Goal: Task Accomplishment & Management: Manage account settings

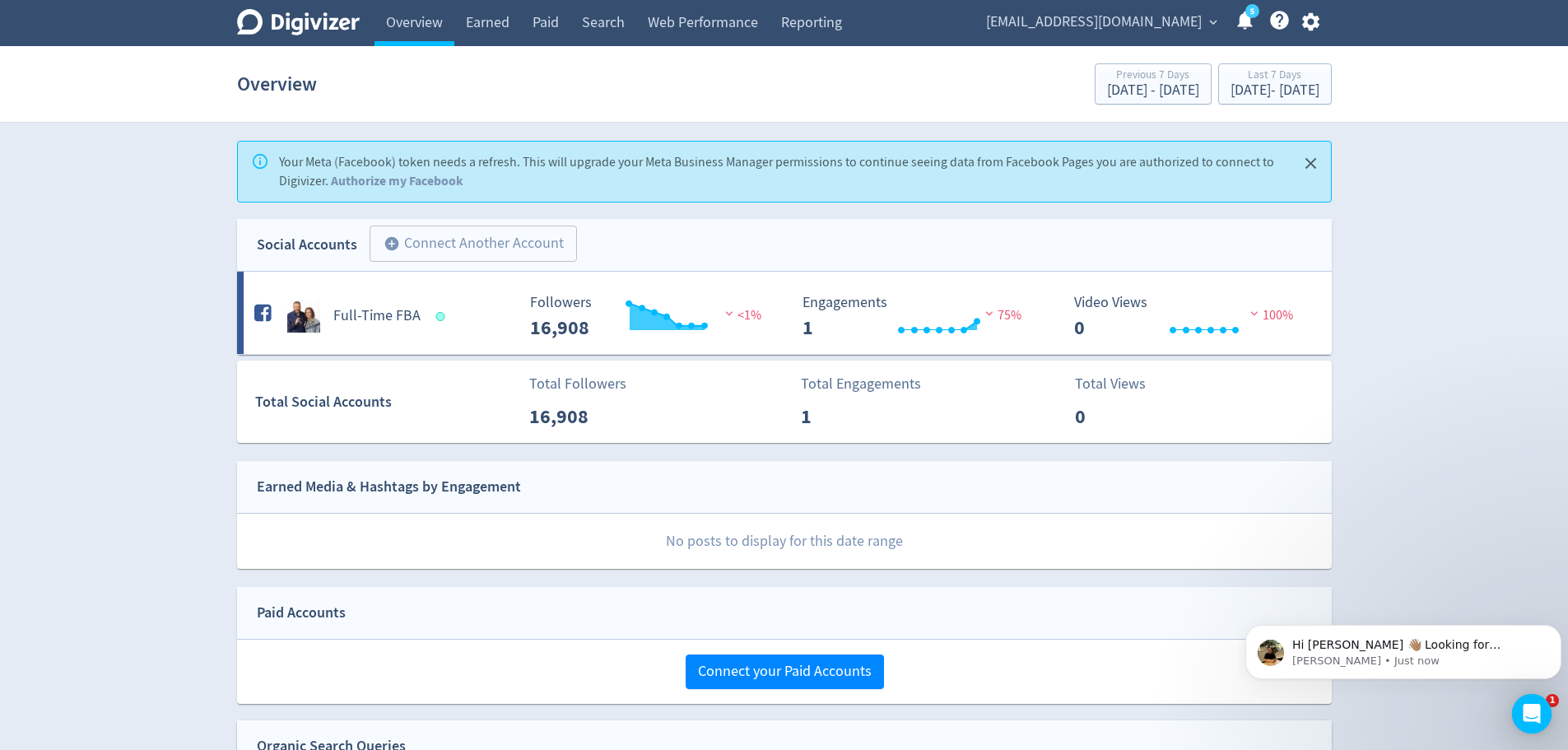
click at [1311, 168] on icon "Close" at bounding box center [1310, 163] width 19 height 19
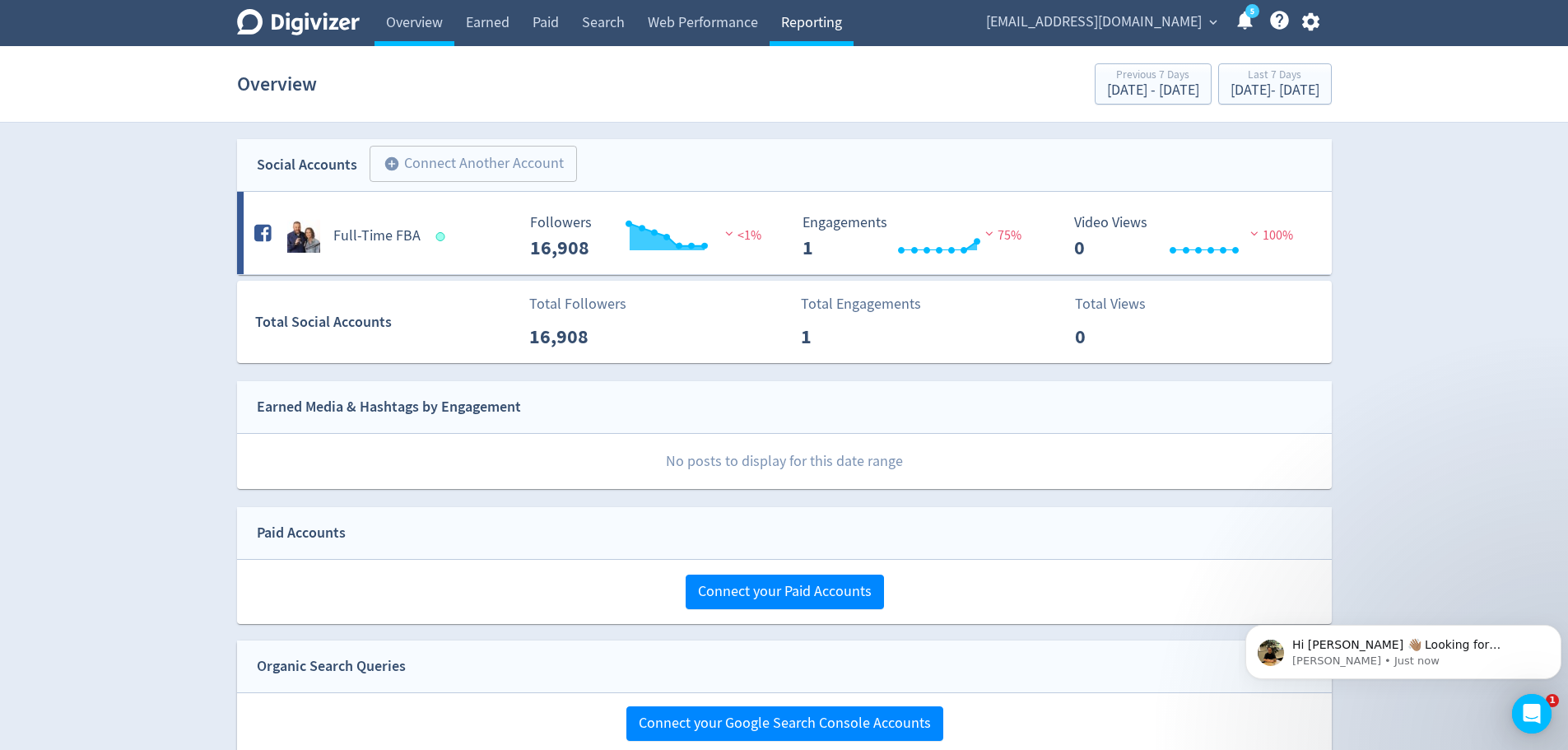
click at [802, 22] on link "Reporting" at bounding box center [812, 23] width 84 height 46
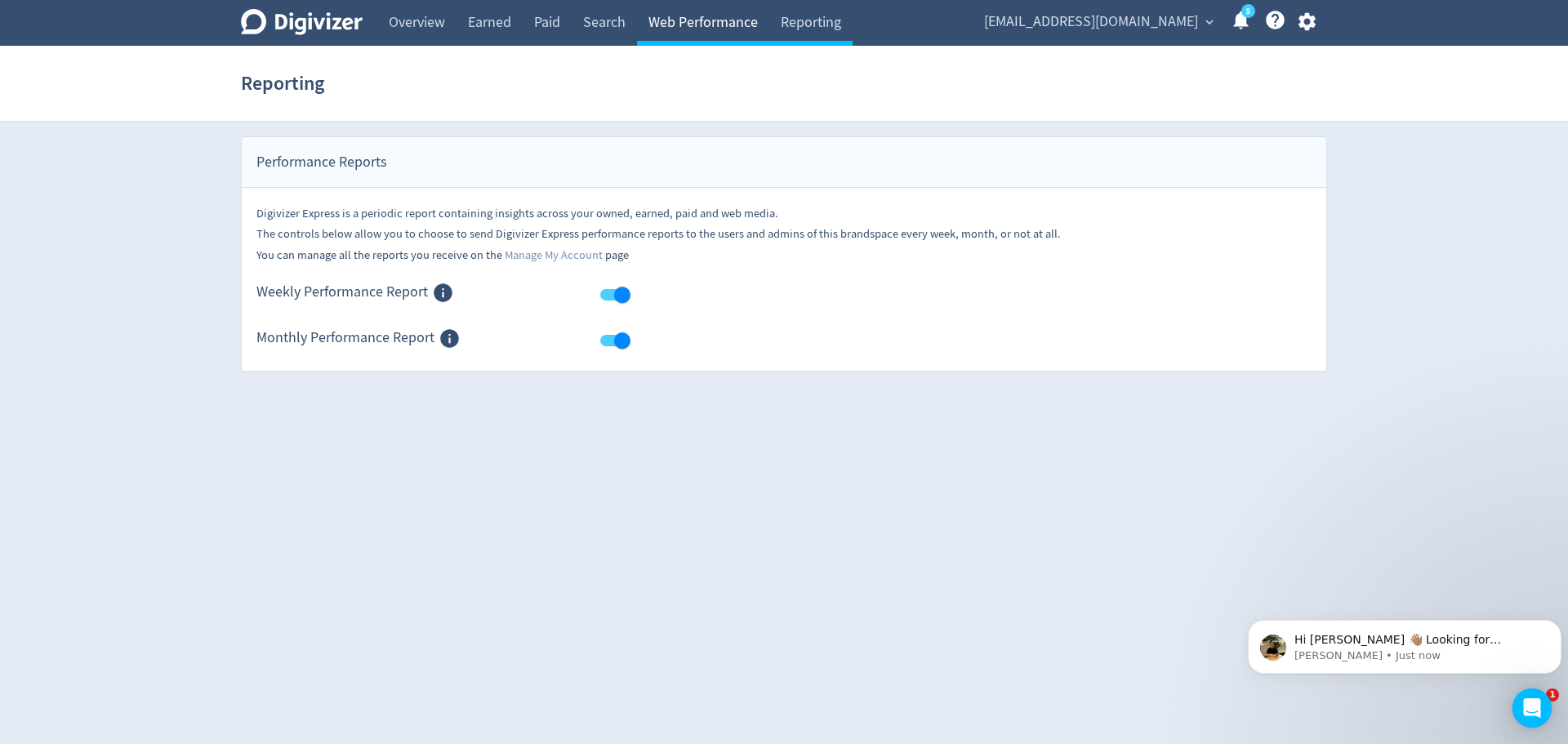
click at [657, 19] on link "Web Performance" at bounding box center [703, 22] width 132 height 46
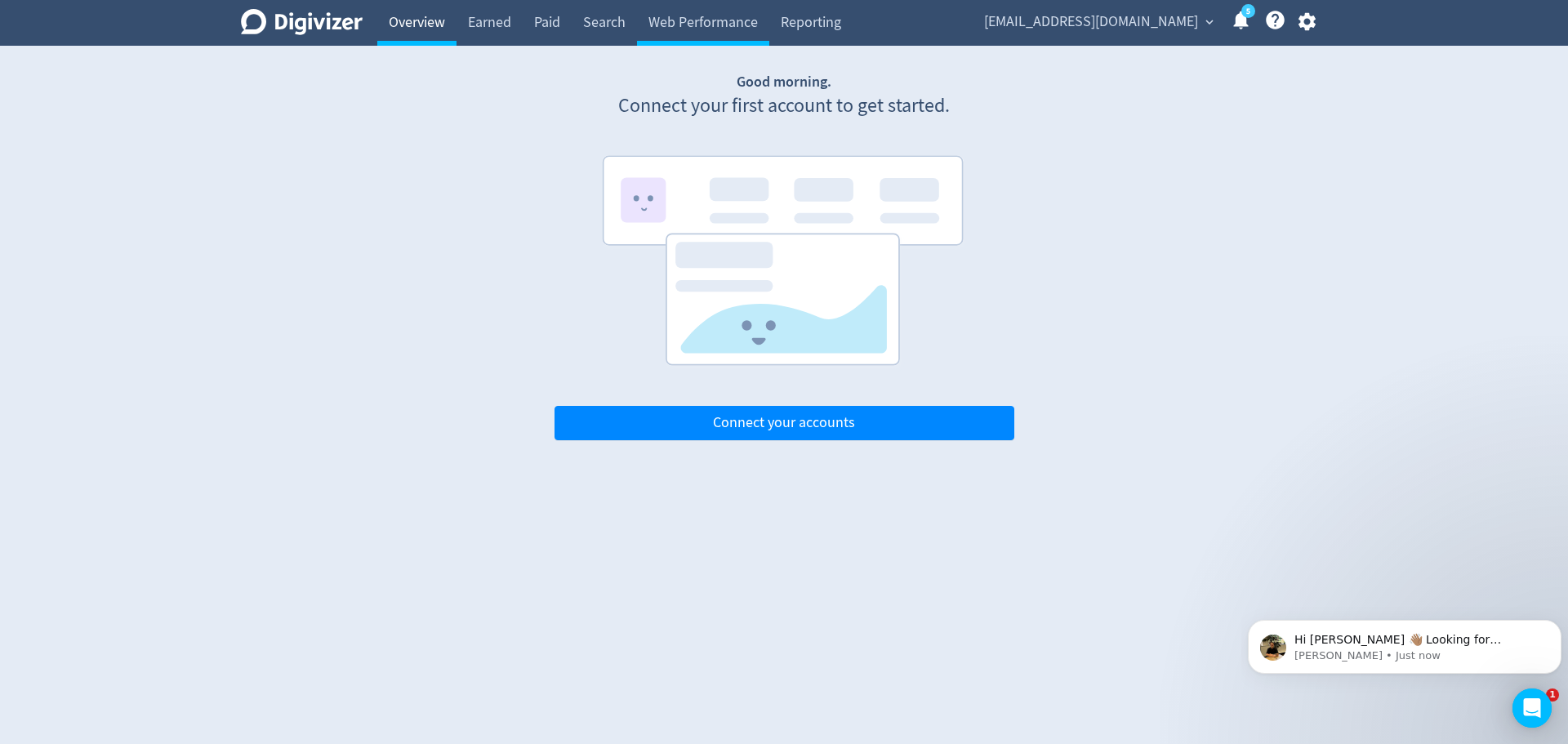
click at [434, 16] on link "Overview" at bounding box center [416, 22] width 79 height 46
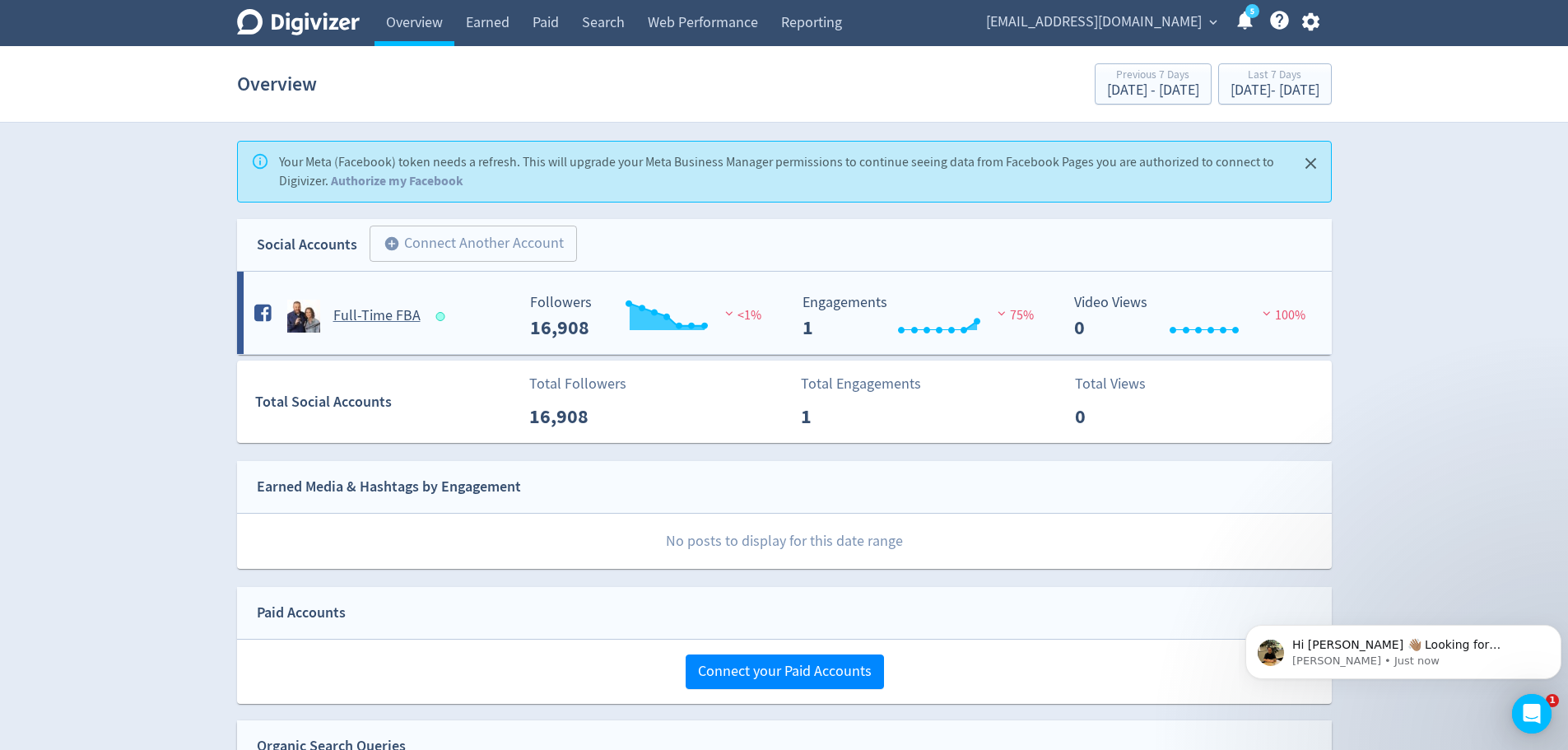
click at [349, 294] on div "Full-Time FBA" at bounding box center [379, 309] width 273 height 46
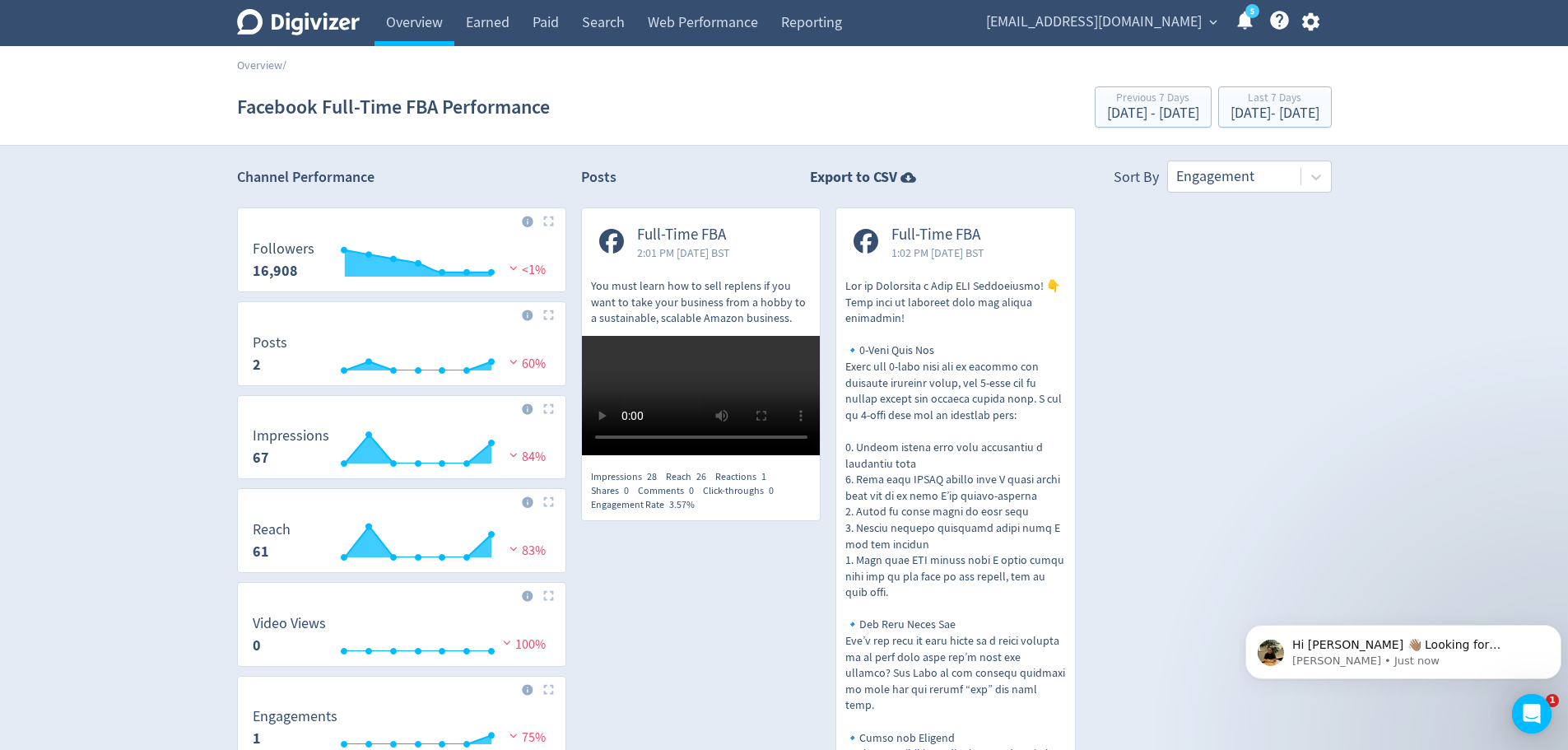
click at [337, 25] on icon "Digivizer Logo" at bounding box center [298, 22] width 123 height 26
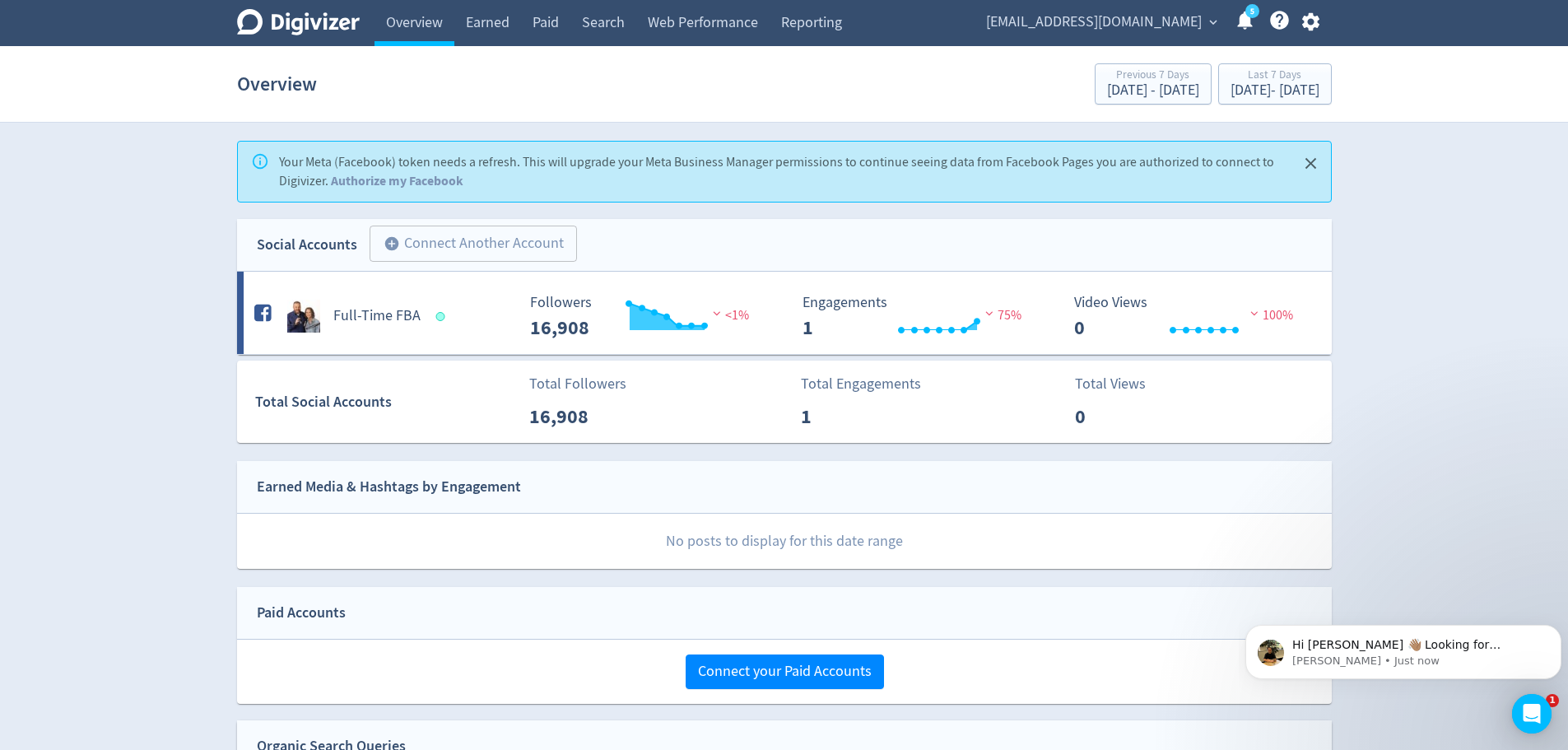
click at [1209, 25] on span "expand_more" at bounding box center [1213, 22] width 15 height 15
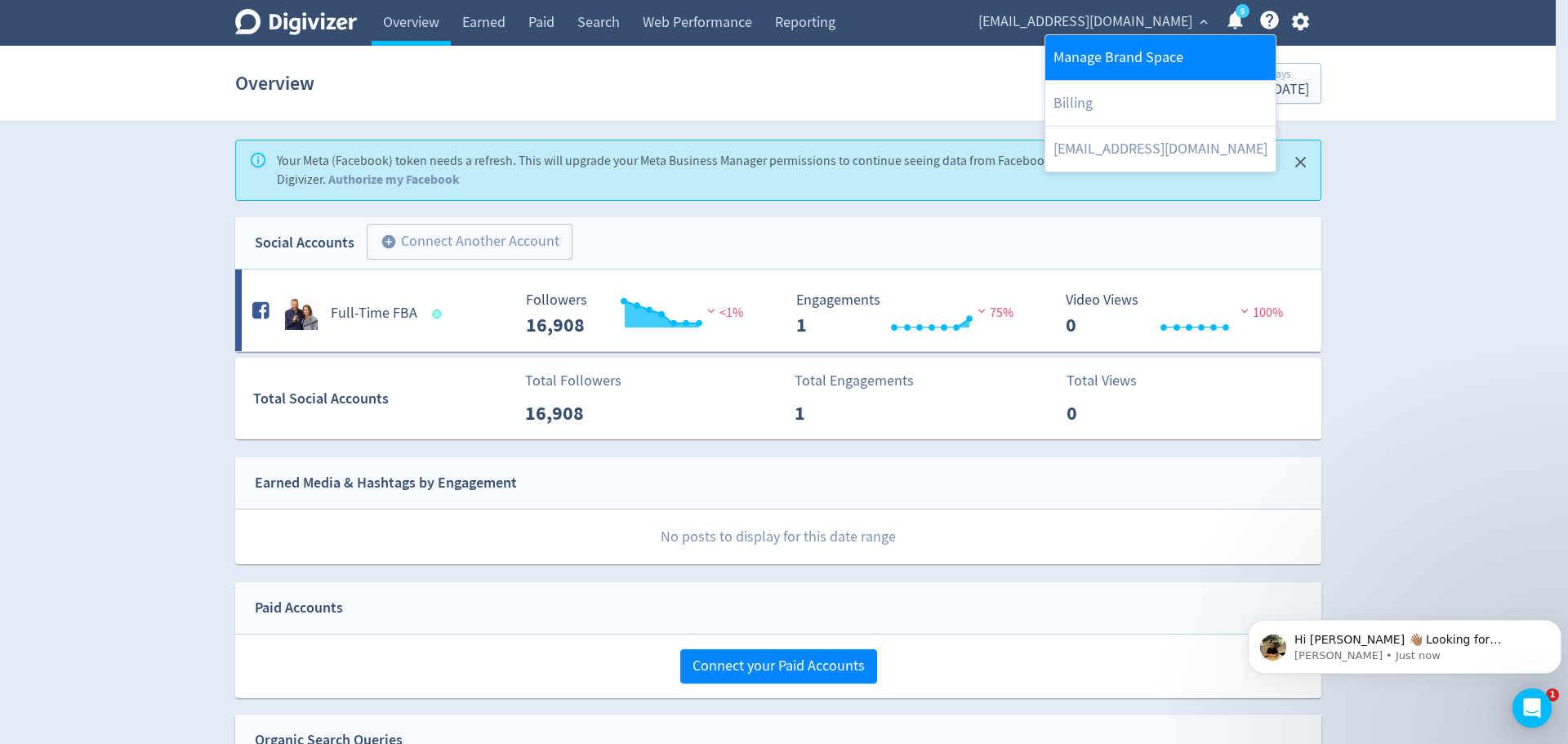
click at [1116, 49] on link "Manage Brand Space" at bounding box center [1159, 57] width 231 height 45
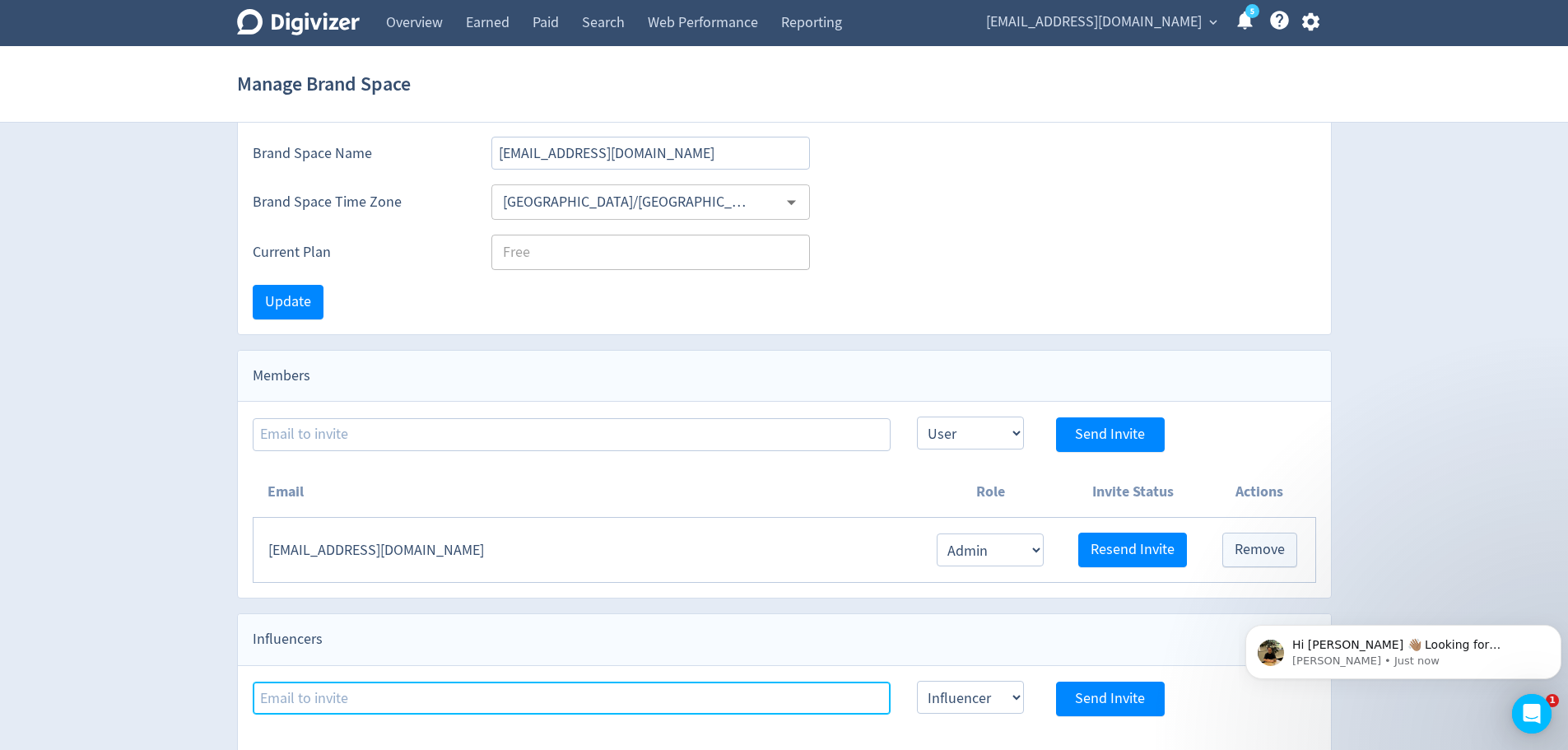
type input "[EMAIL_ADDRESS][DOMAIN_NAME]"
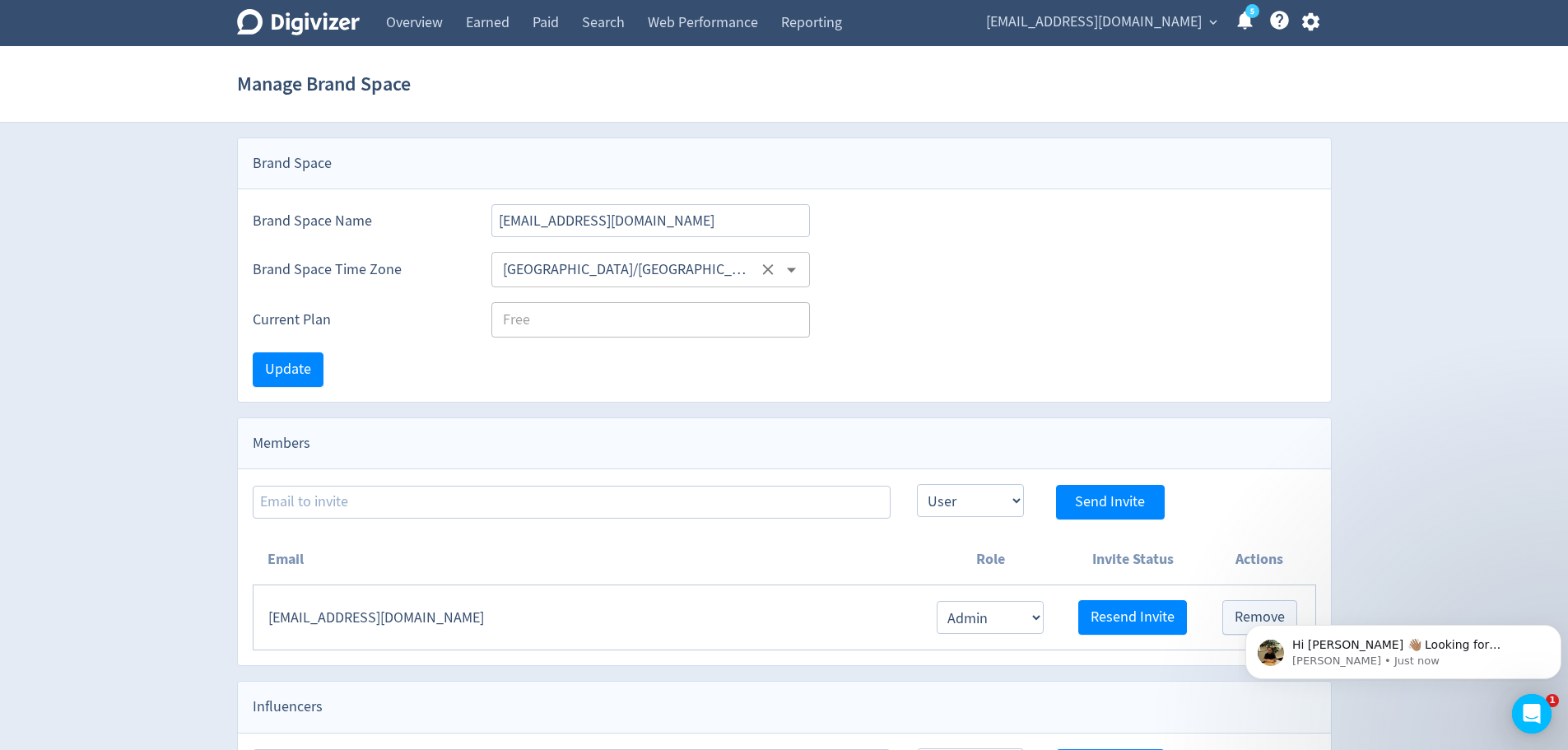
click at [603, 275] on input "Australia/Sydney" at bounding box center [627, 270] width 261 height 25
type input "u"
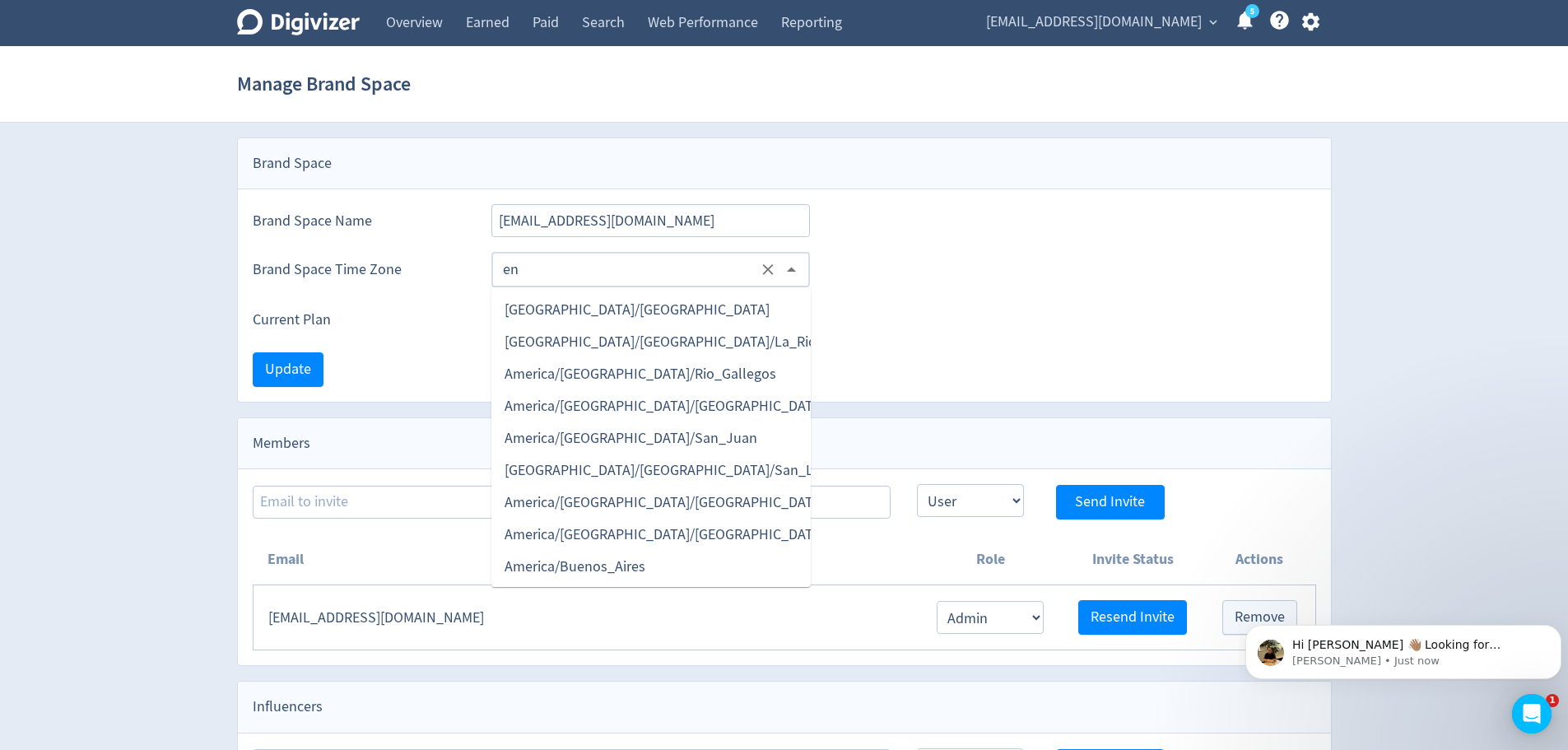
type input "e"
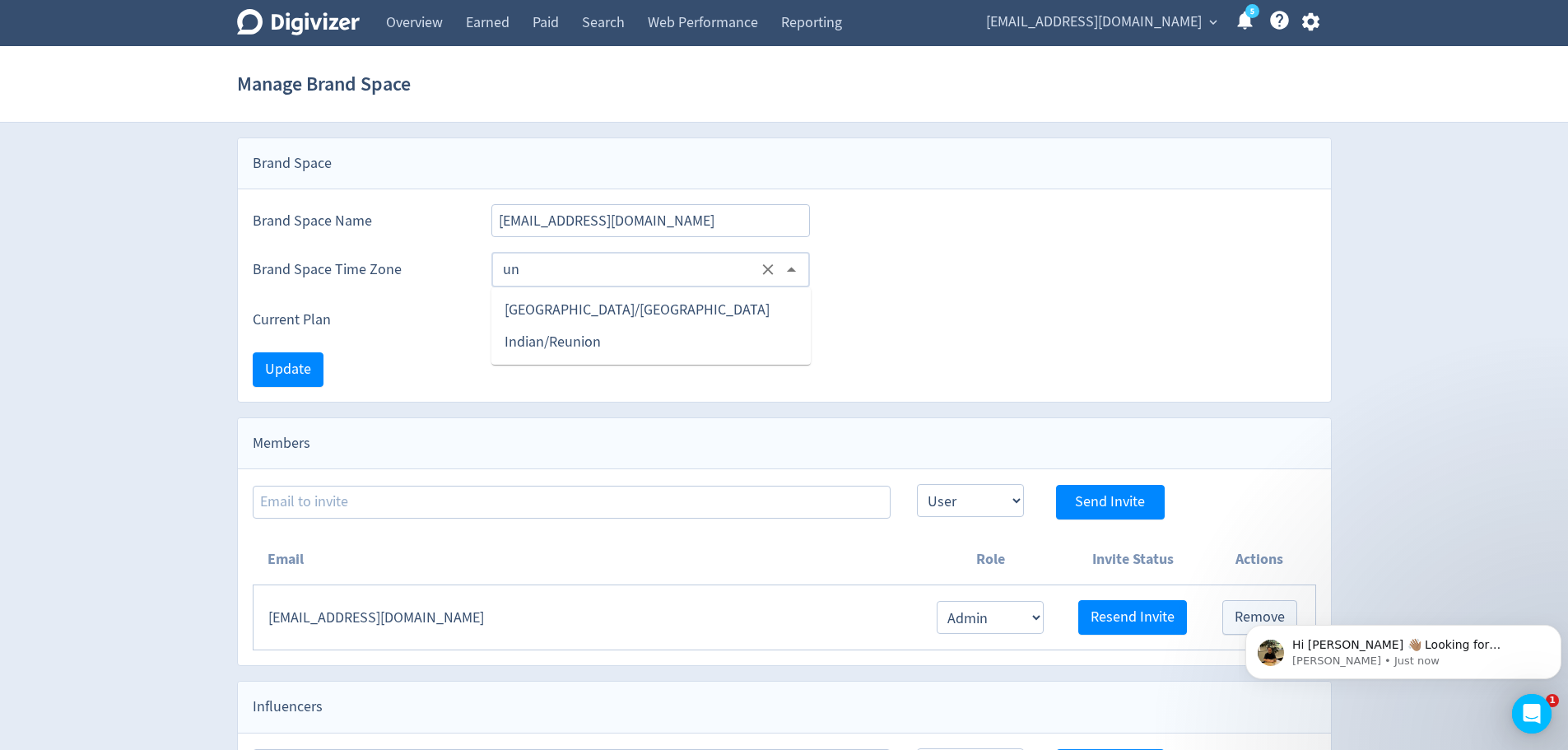
type input "u"
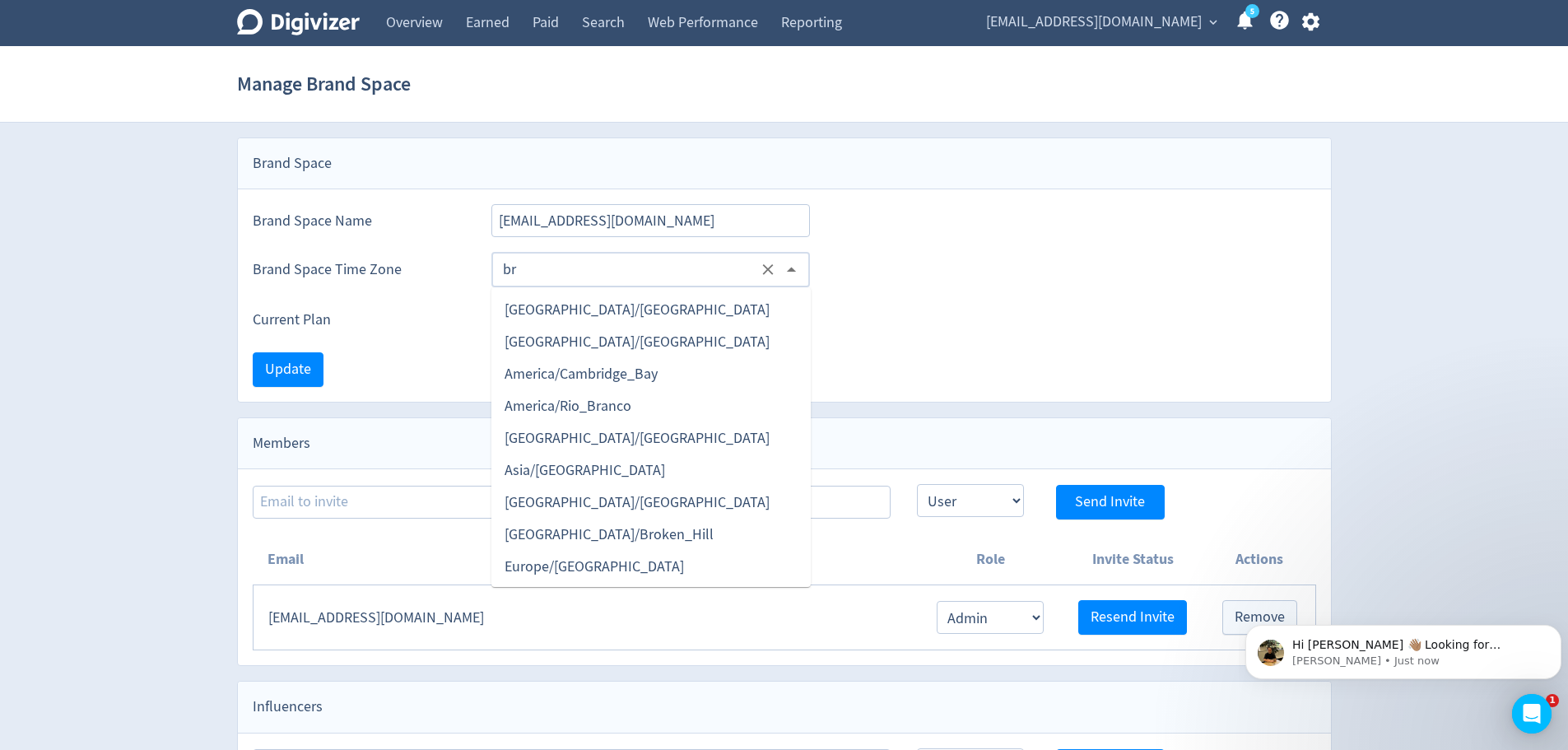
type input "b"
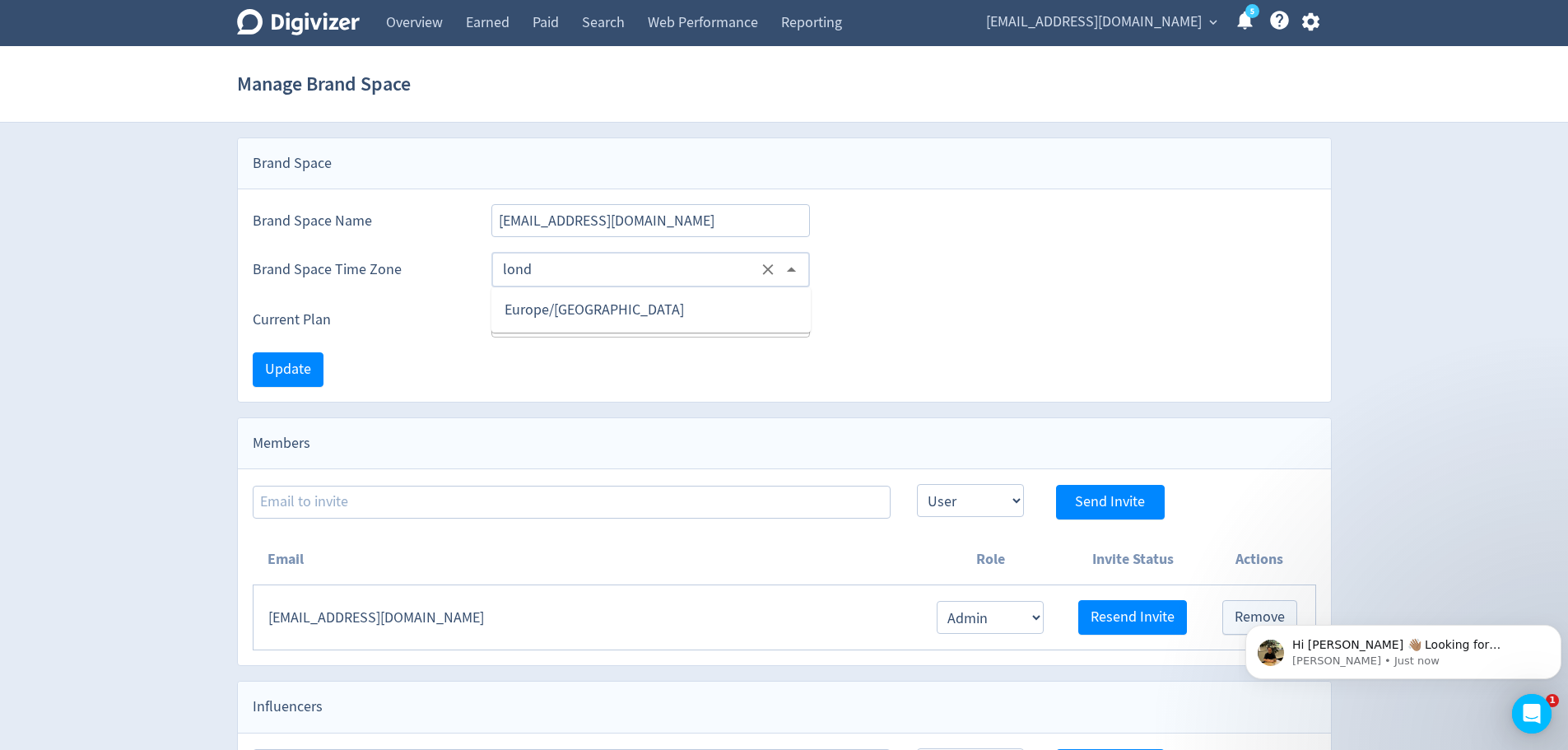
drag, startPoint x: 659, startPoint y: 322, endPoint x: 702, endPoint y: 310, distance: 44.6
click at [657, 322] on li "Europe/London" at bounding box center [651, 310] width 320 height 32
type input "Europe/London"
click at [315, 376] on button "Update" at bounding box center [288, 369] width 71 height 34
click at [708, 156] on div "Brand Space" at bounding box center [784, 164] width 1093 height 51
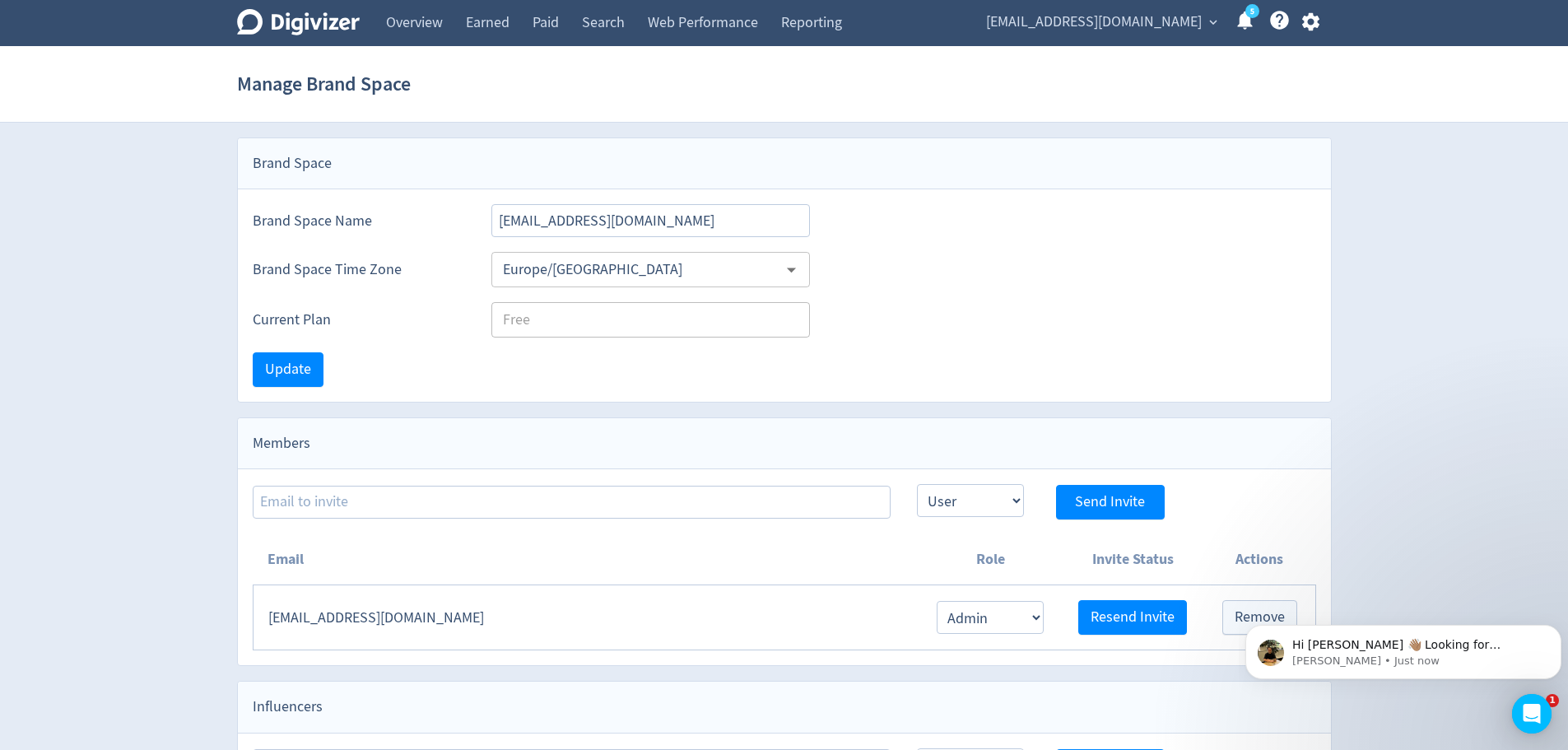
click at [346, 15] on icon "Digivizer Logo" at bounding box center [298, 22] width 123 height 26
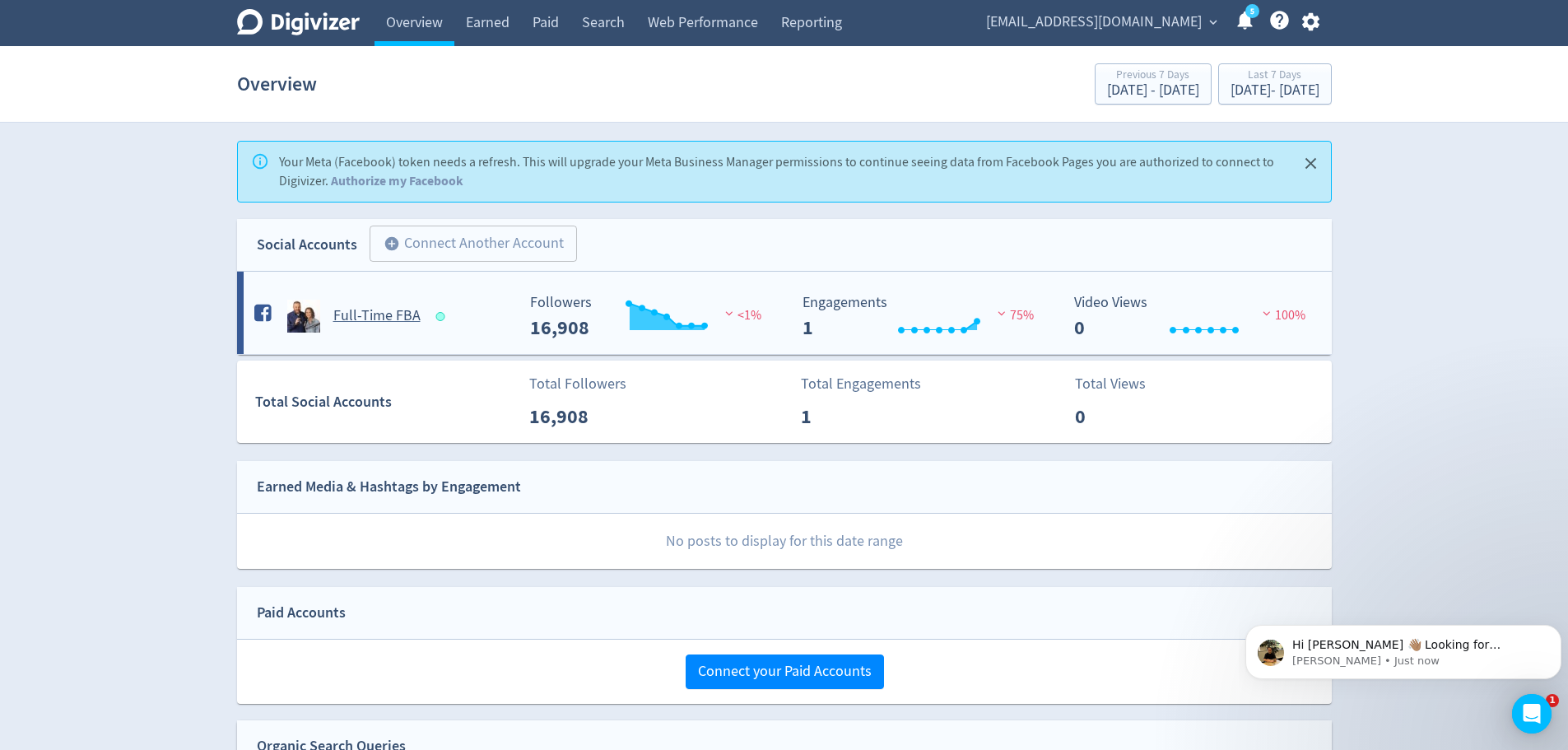
drag, startPoint x: 261, startPoint y: 314, endPoint x: 276, endPoint y: 278, distance: 39.0
click at [276, 278] on FBA-platform1 "Full-Time FBA Created with Highcharts 10.3.3 Followers 16,908 <1% Created with …" at bounding box center [784, 313] width 1094 height 82
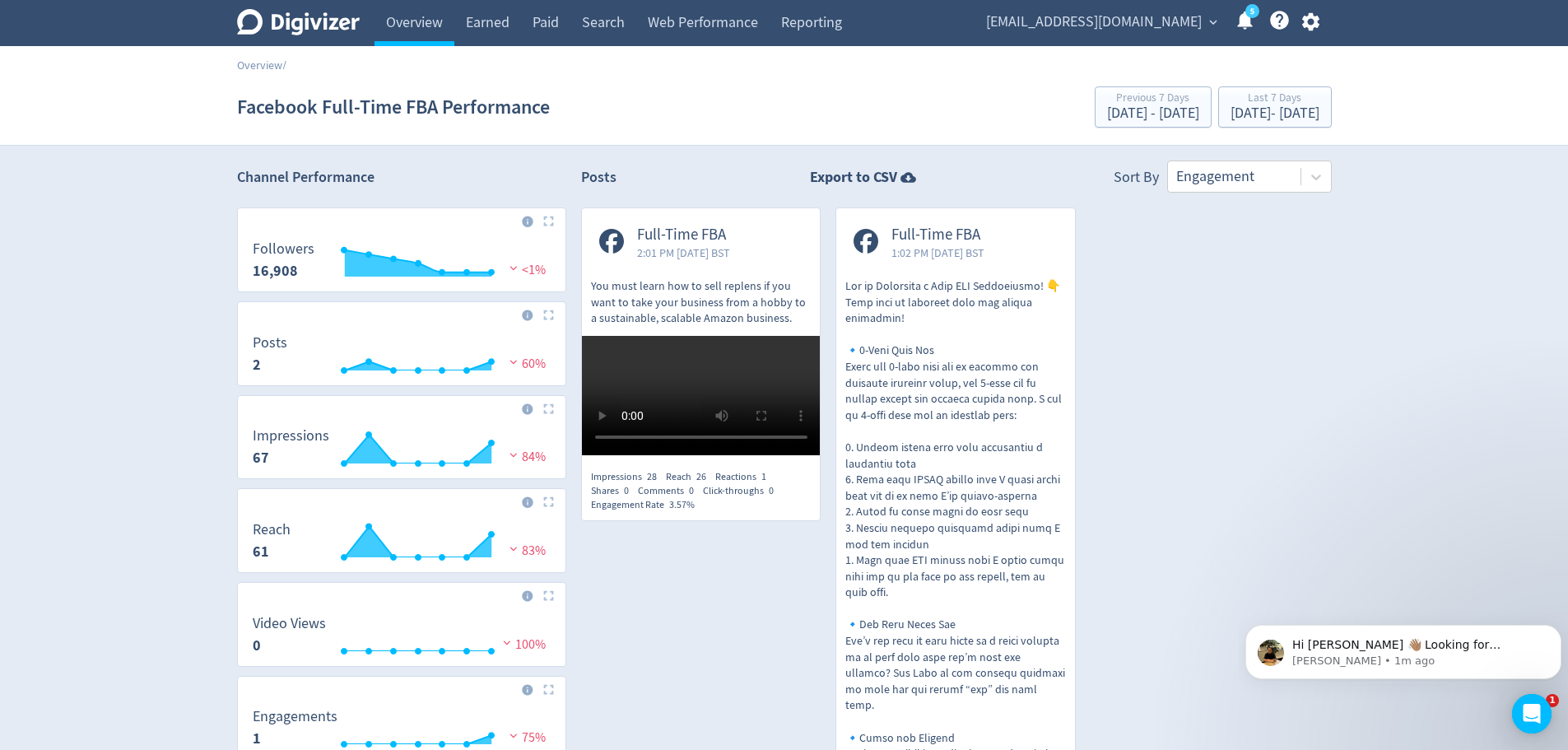
click at [343, 18] on icon "Digivizer Logo" at bounding box center [298, 22] width 123 height 26
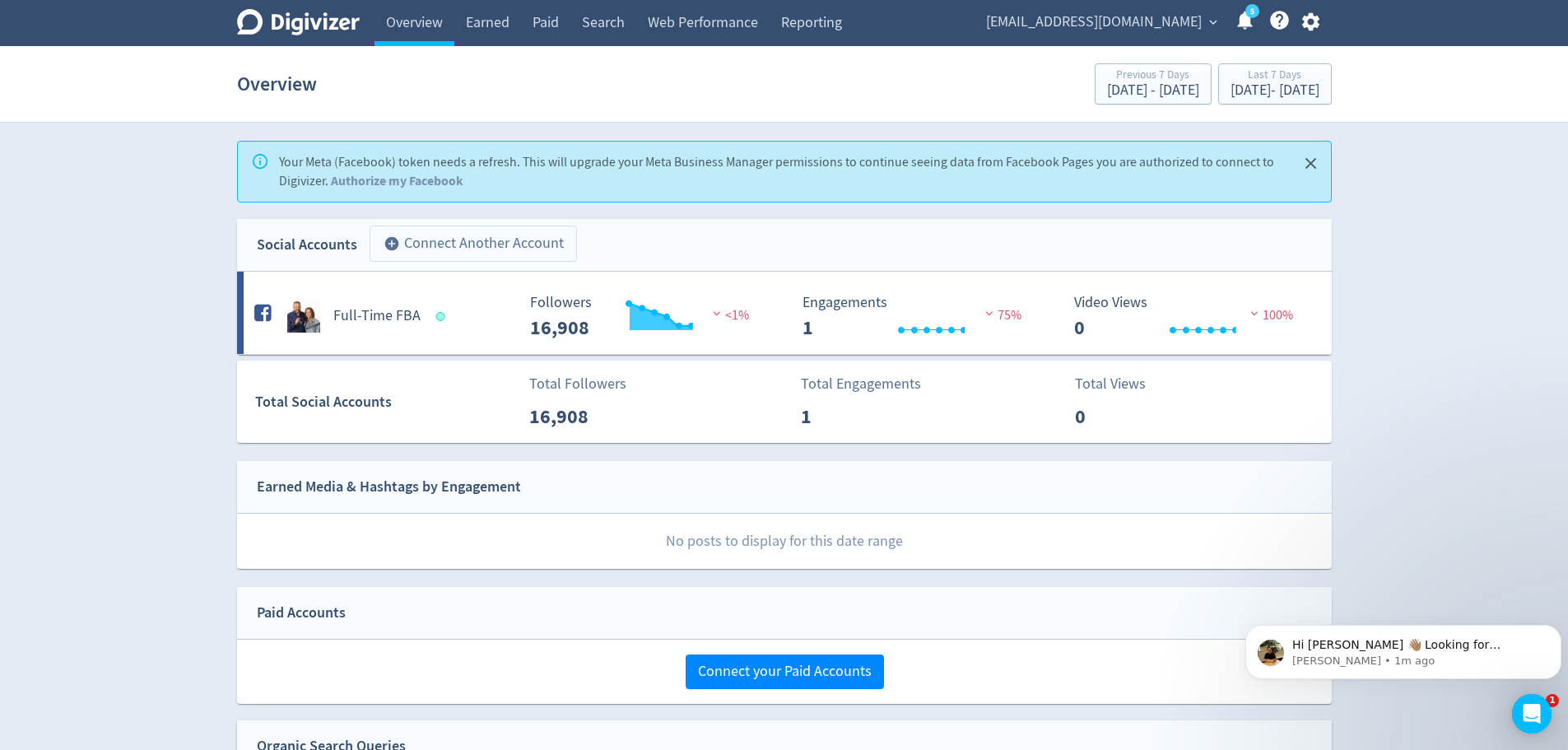
click at [452, 238] on button "add_circle Connect Another Account" at bounding box center [474, 243] width 208 height 36
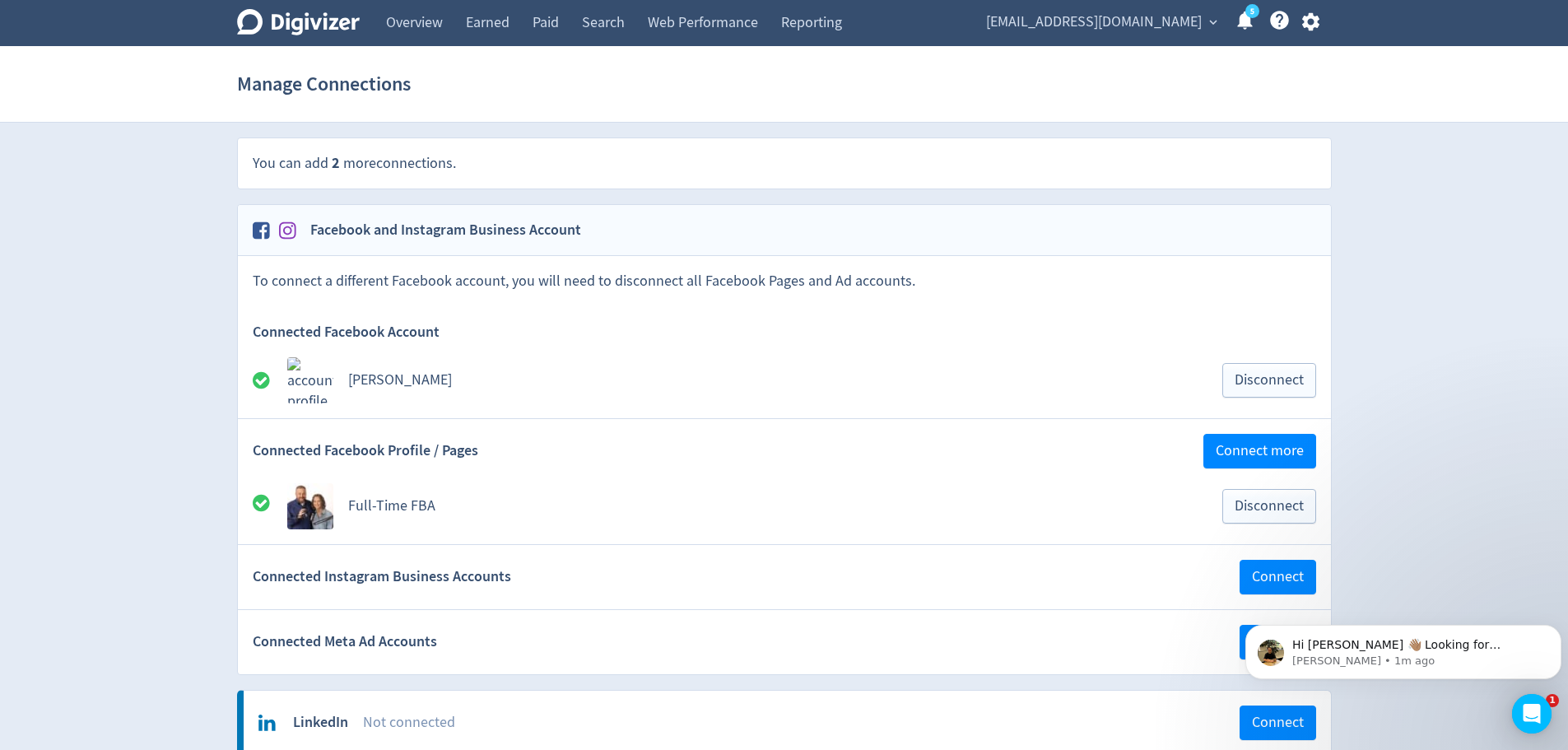
scroll to position [82, 0]
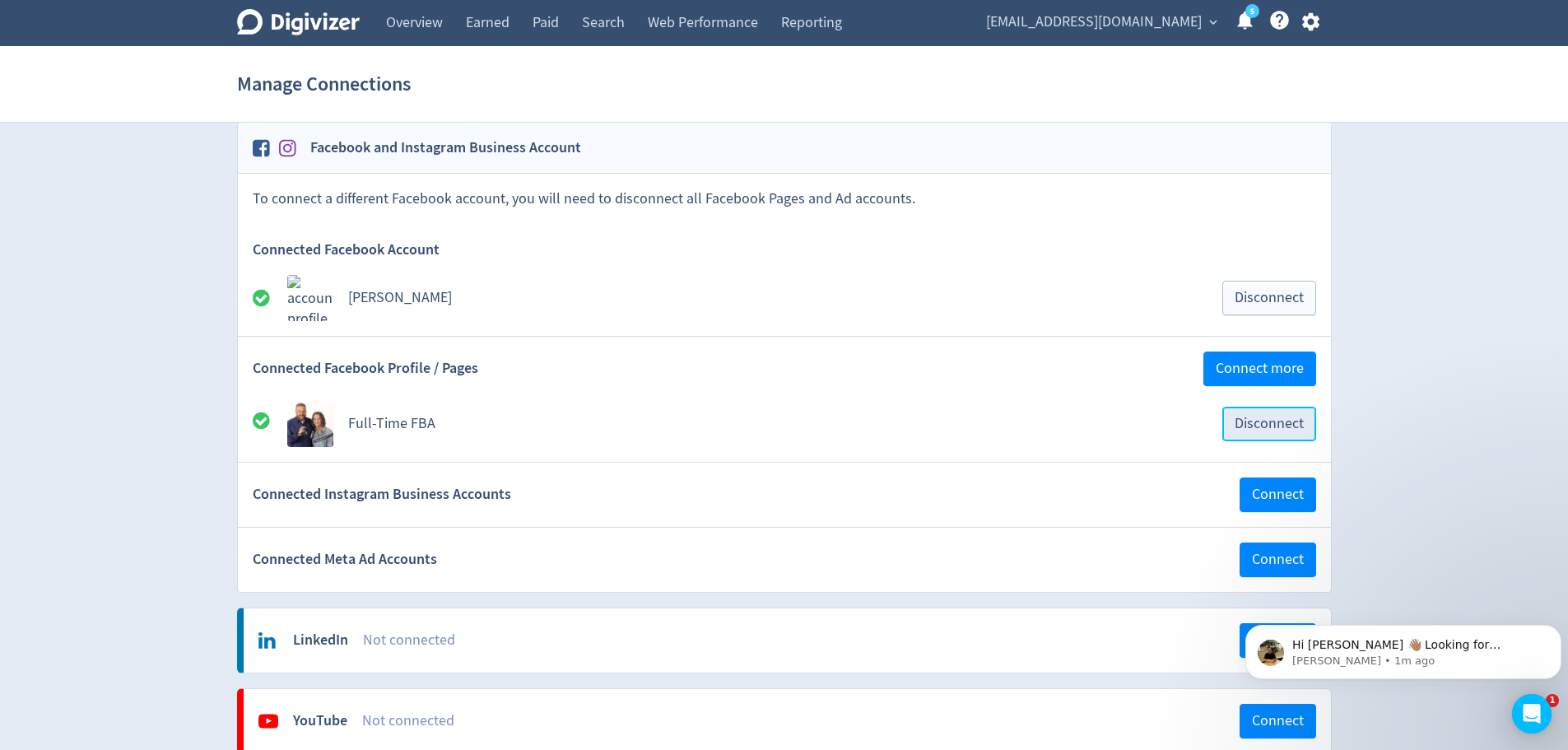
click at [1240, 430] on span "Disconnect" at bounding box center [1269, 424] width 70 height 15
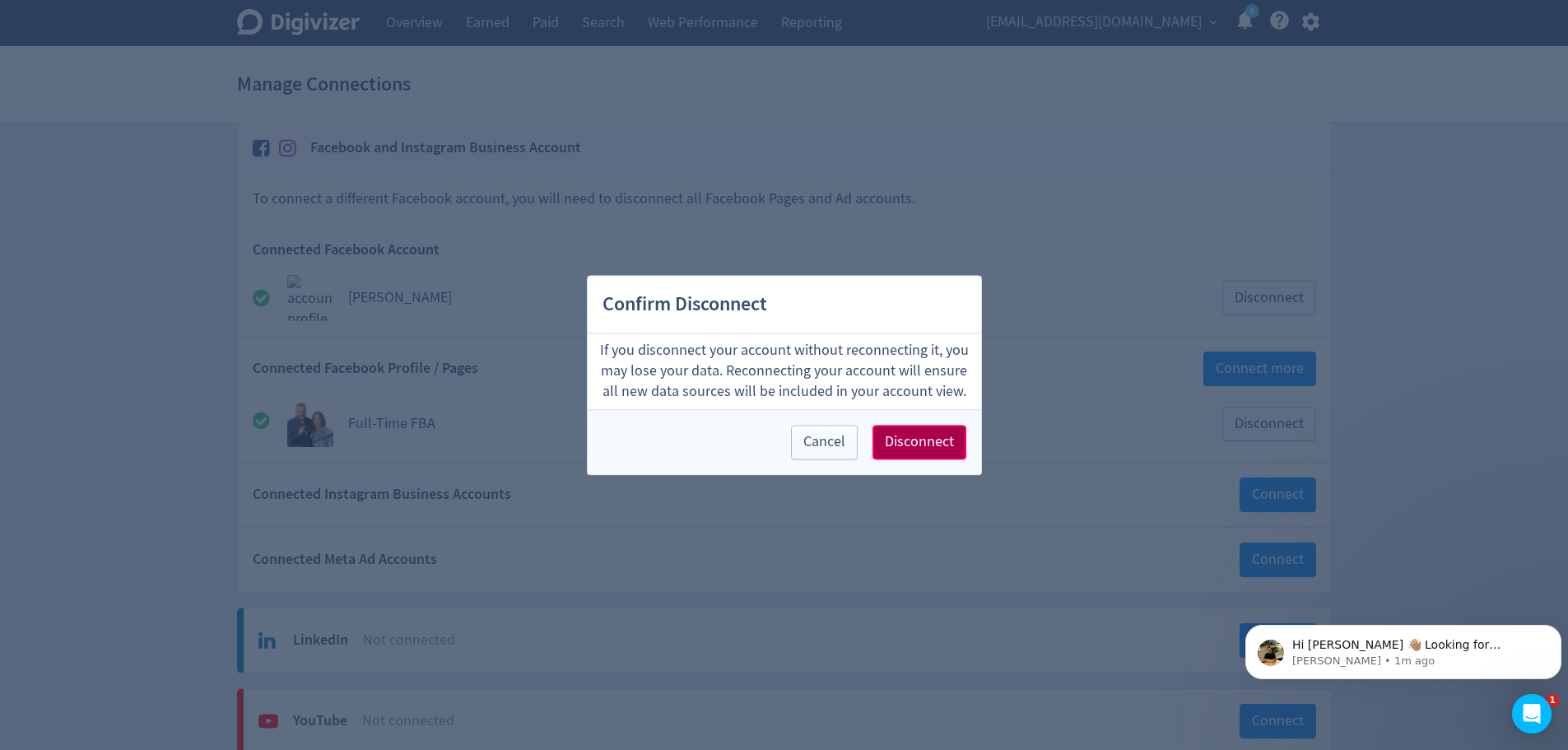
click at [957, 451] on button "Disconnect" at bounding box center [920, 441] width 94 height 34
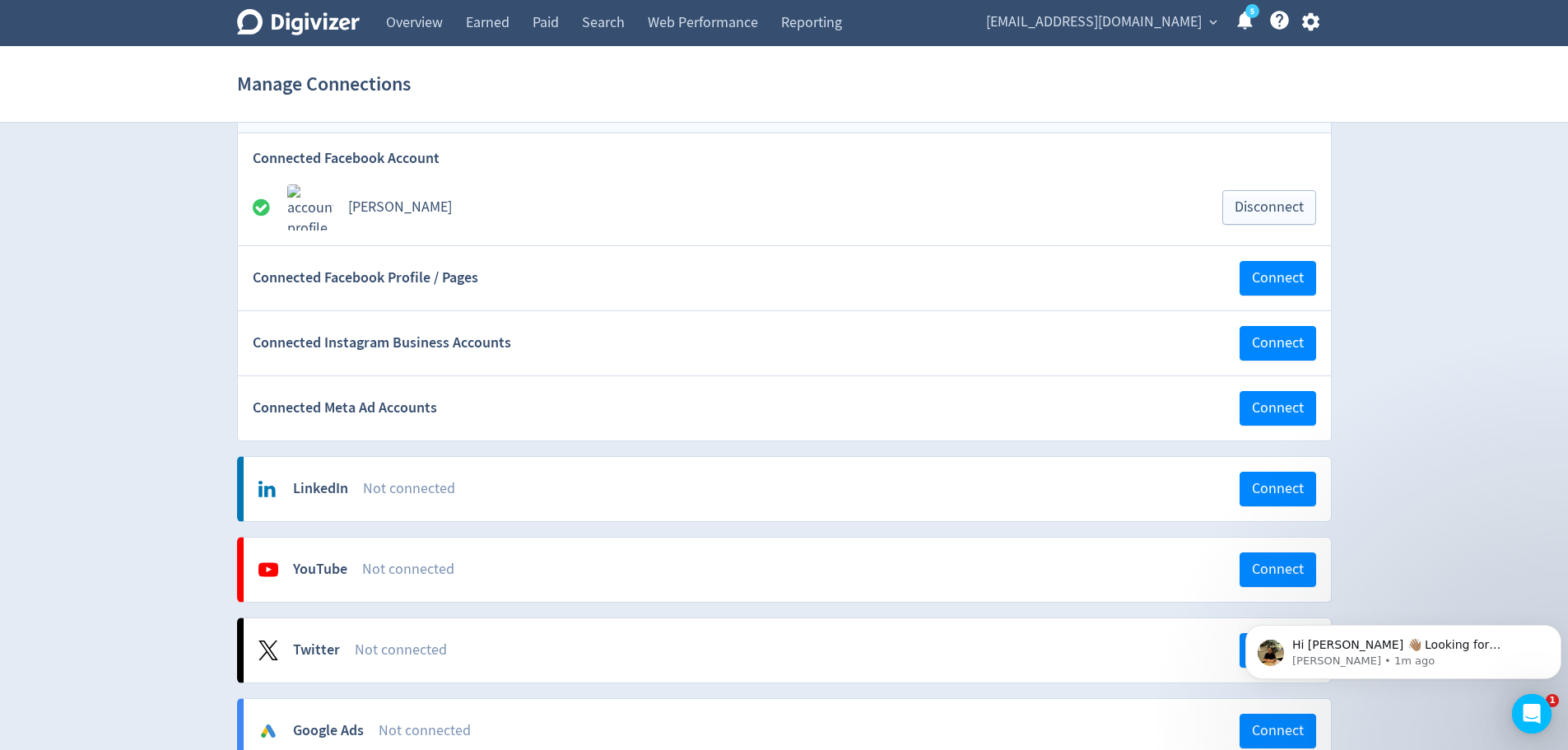
scroll to position [0, 0]
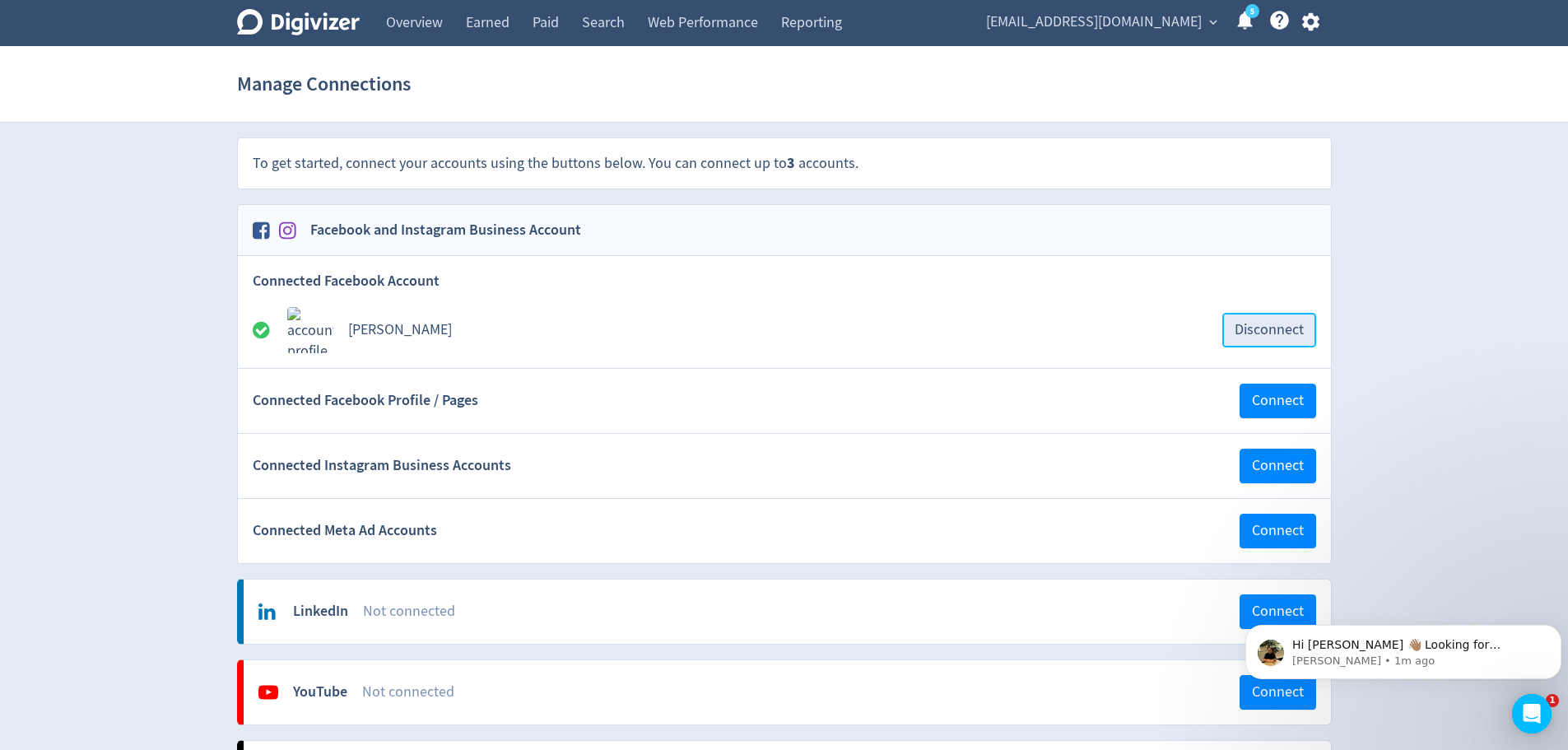
click at [1279, 335] on span "Disconnect" at bounding box center [1269, 329] width 70 height 15
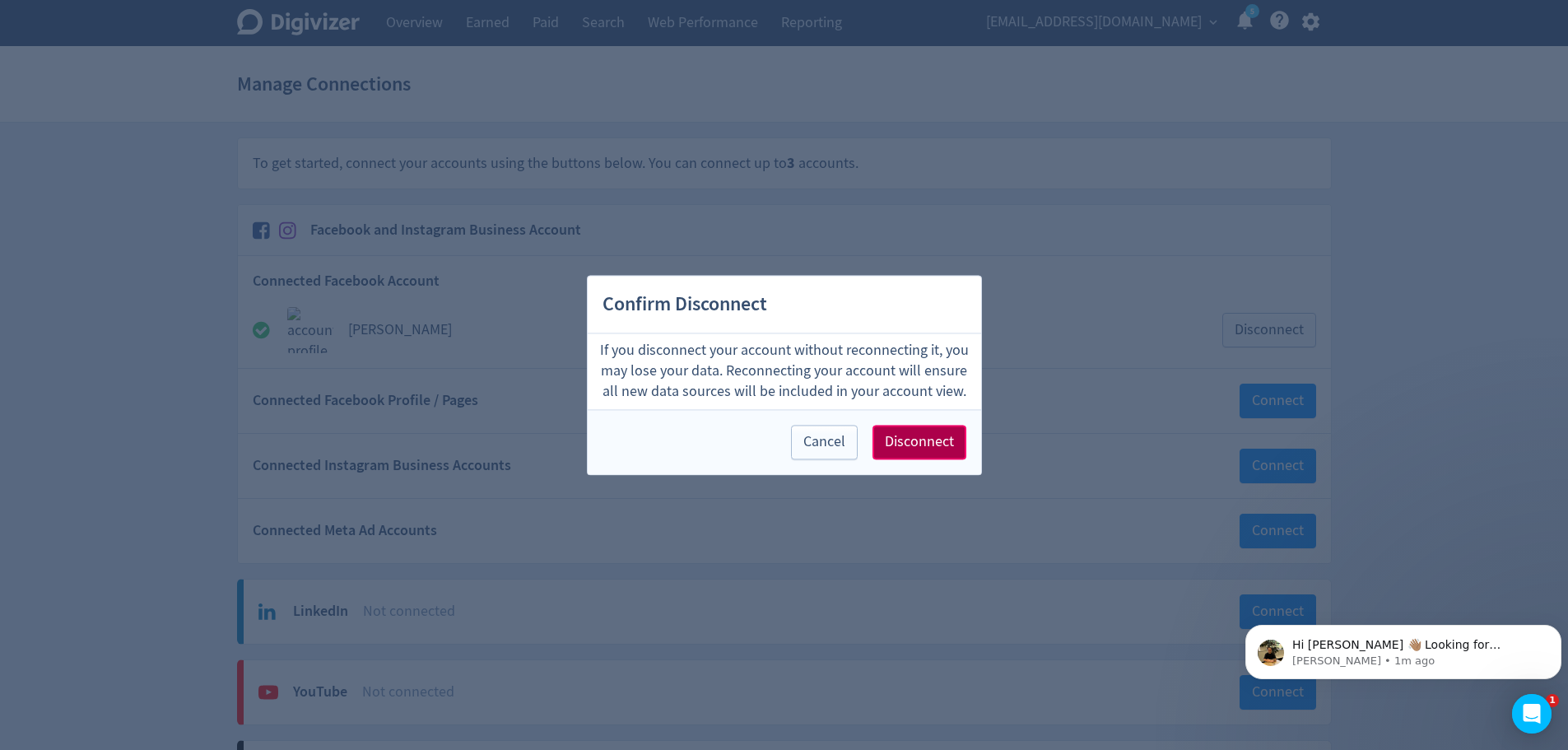
click at [923, 439] on span "Disconnect" at bounding box center [919, 441] width 70 height 15
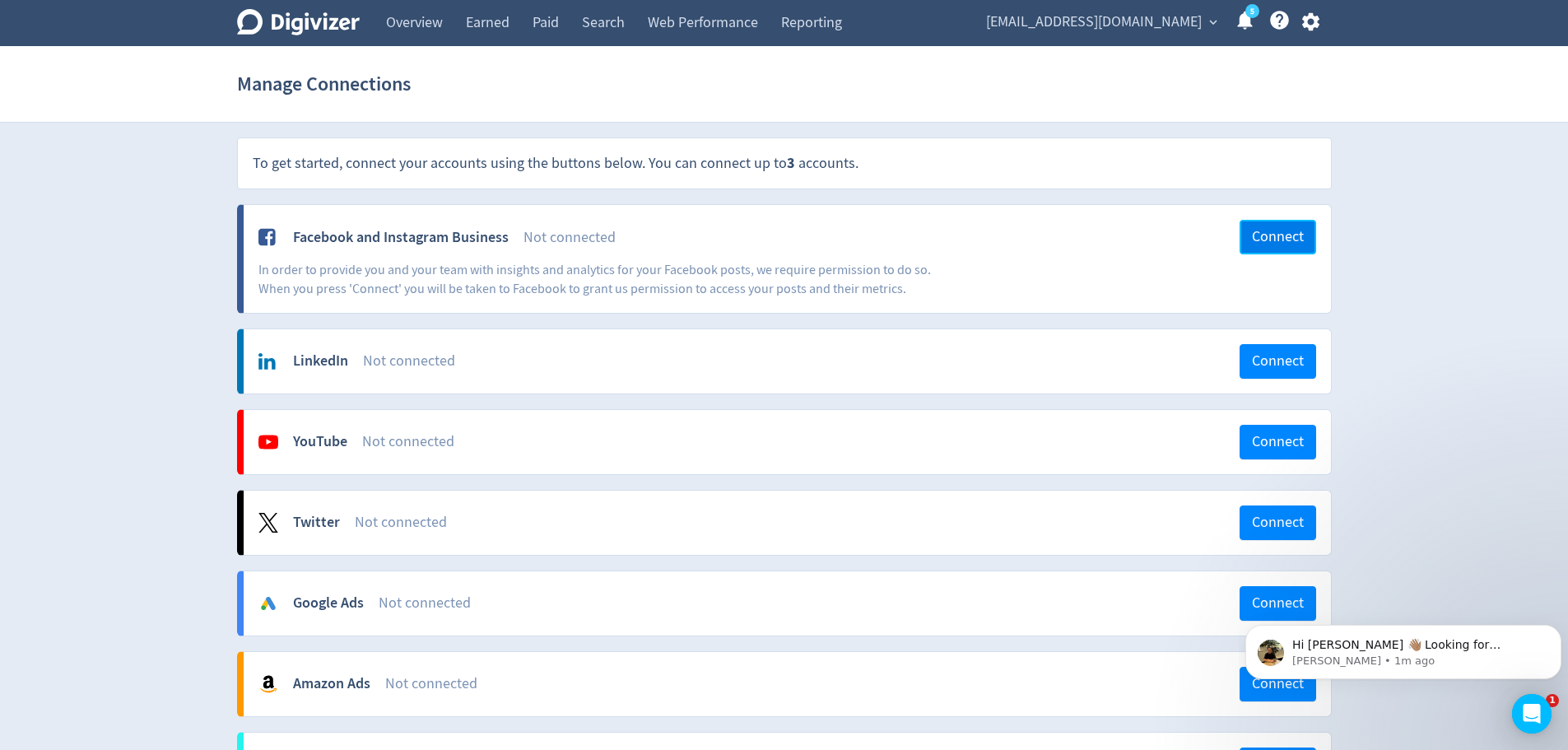
click at [1267, 239] on span "Connect" at bounding box center [1278, 236] width 52 height 15
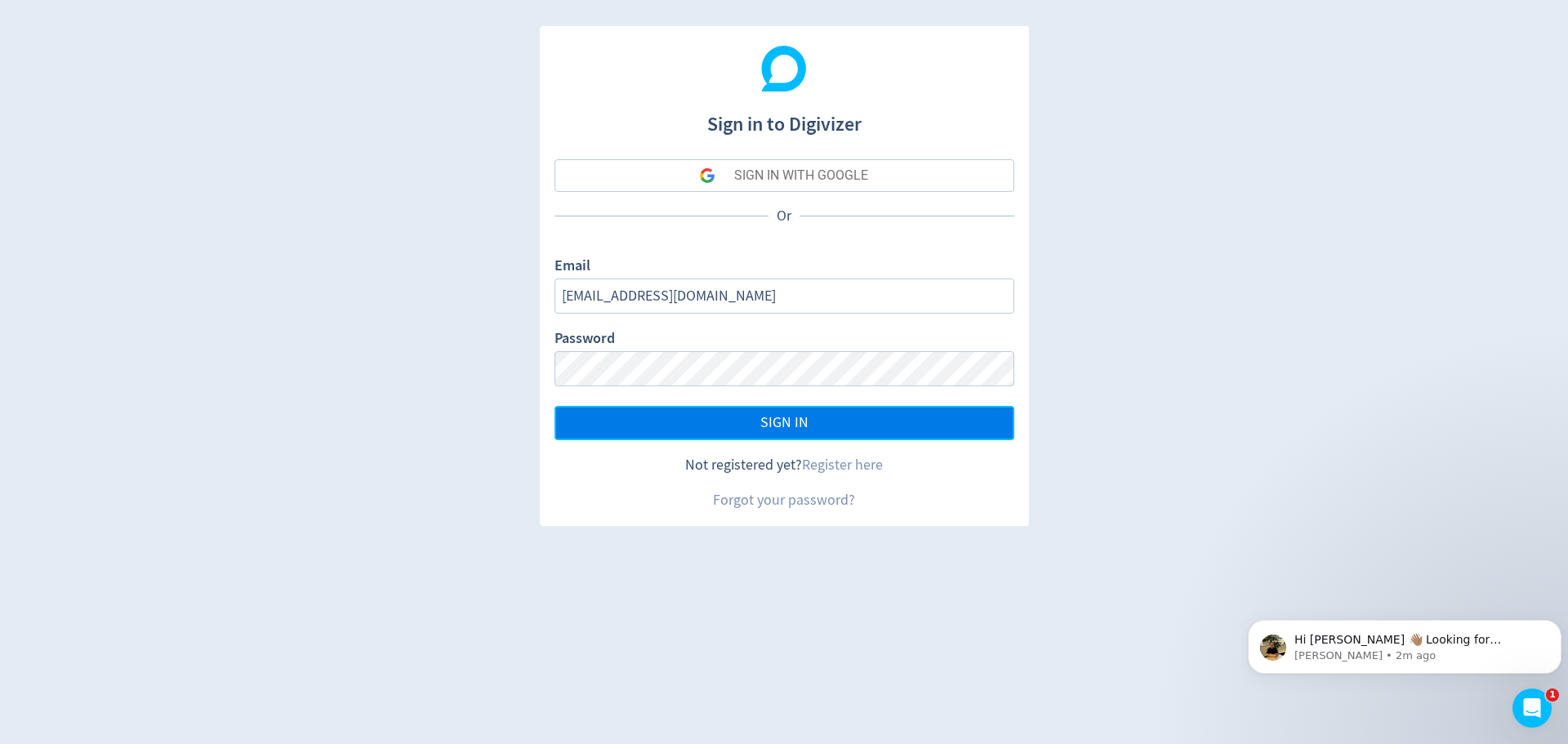
click at [695, 418] on button "SIGN IN" at bounding box center [784, 422] width 460 height 34
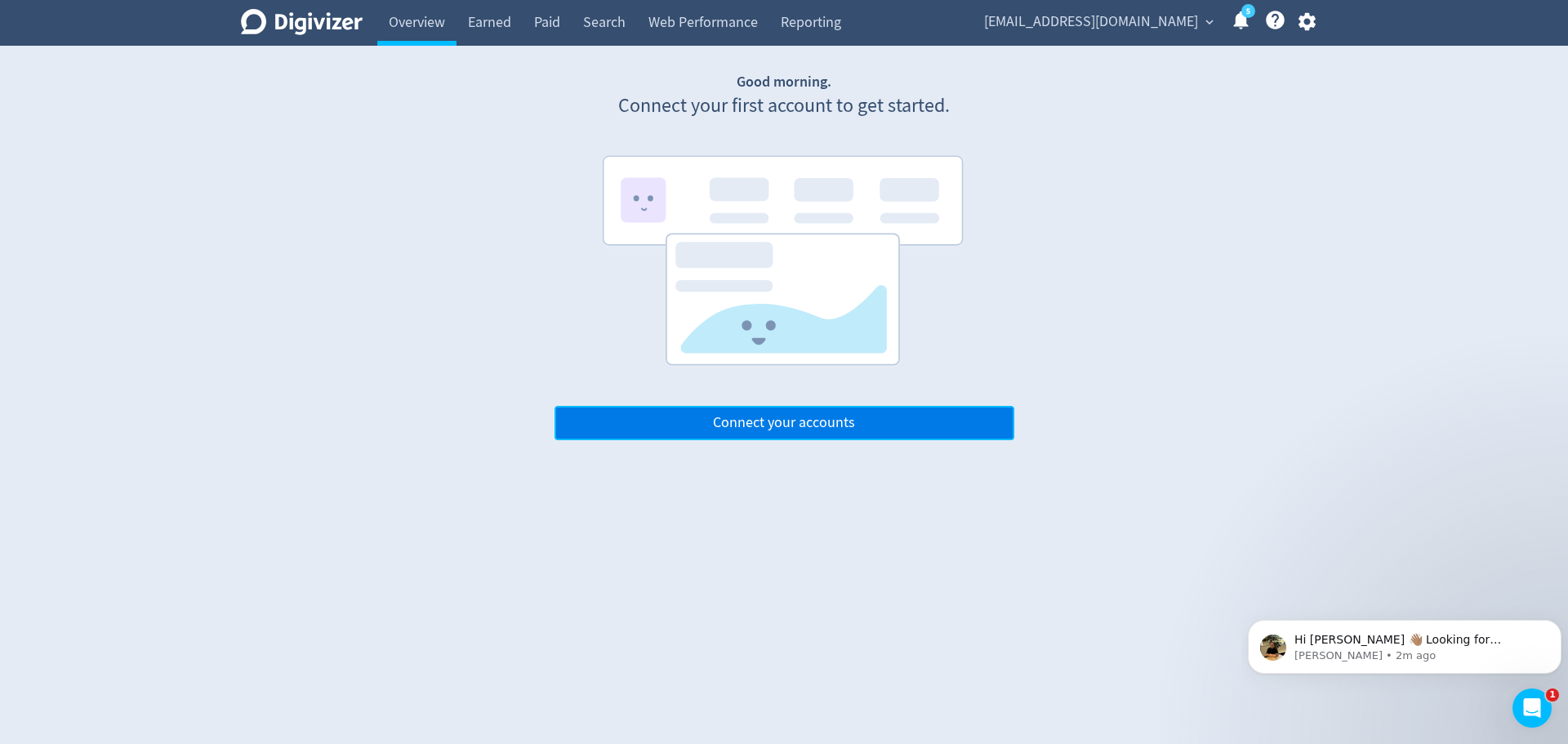
click at [661, 422] on button "Connect your accounts" at bounding box center [784, 422] width 460 height 34
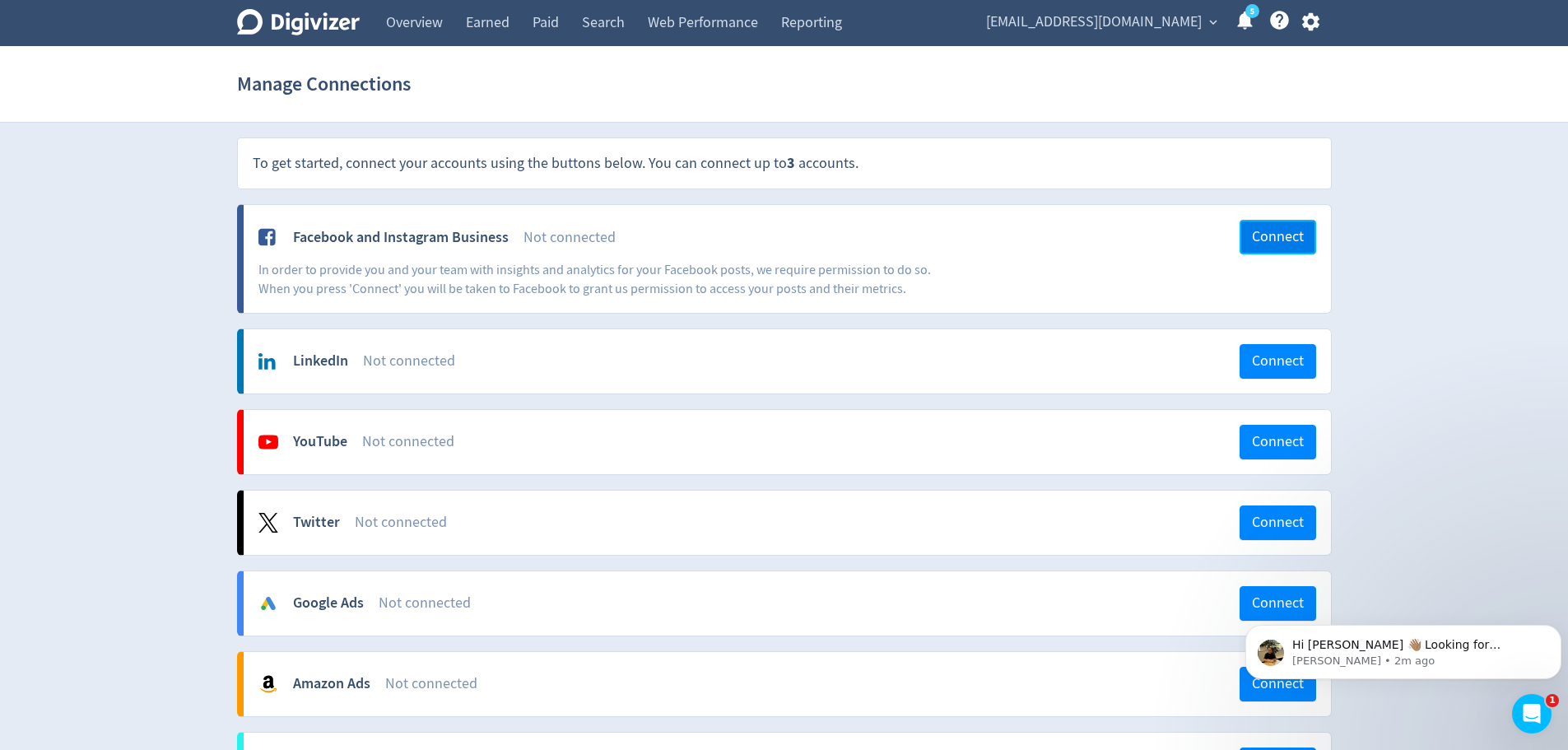
click at [1259, 233] on span "Connect" at bounding box center [1278, 236] width 52 height 15
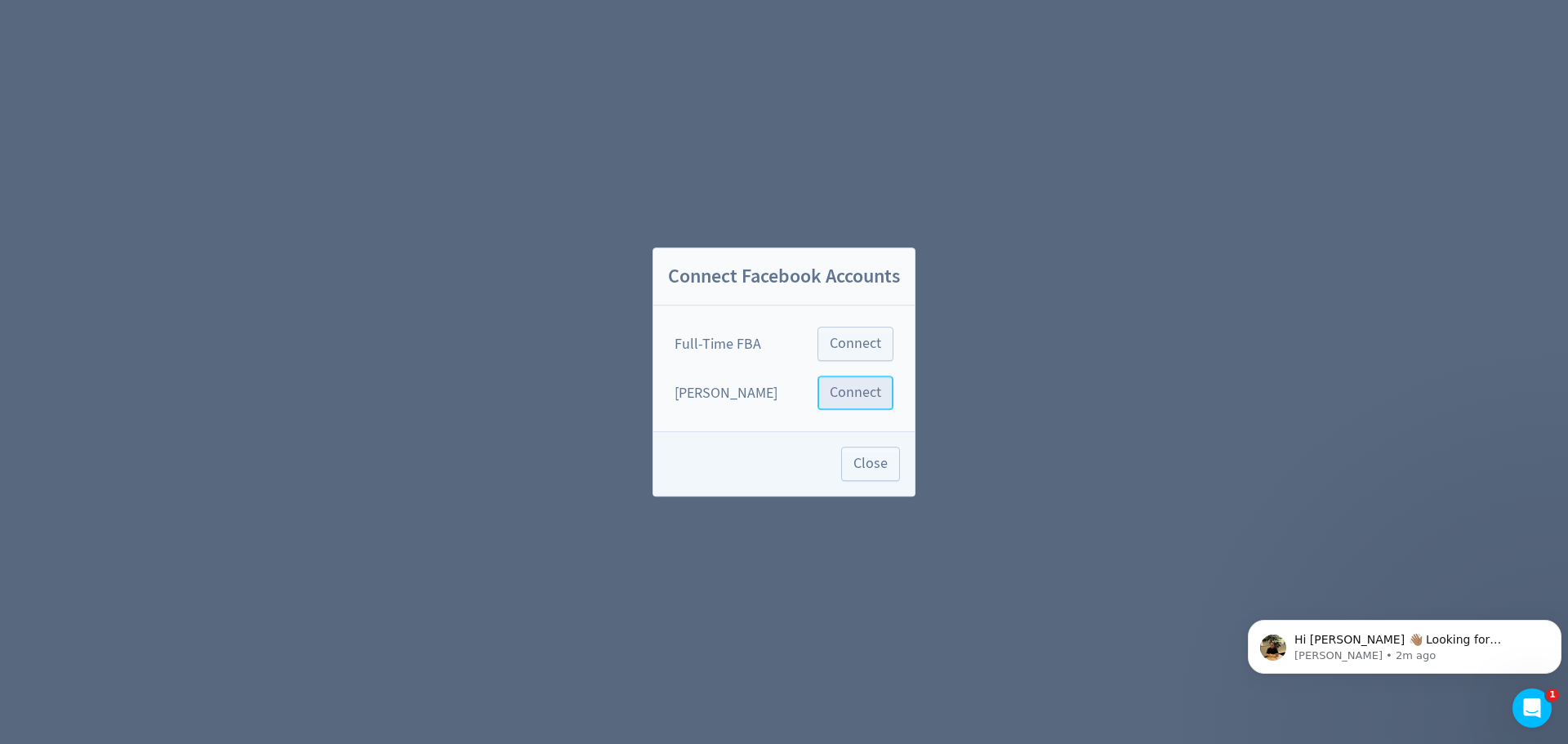
click at [840, 389] on span "Connect" at bounding box center [855, 392] width 52 height 15
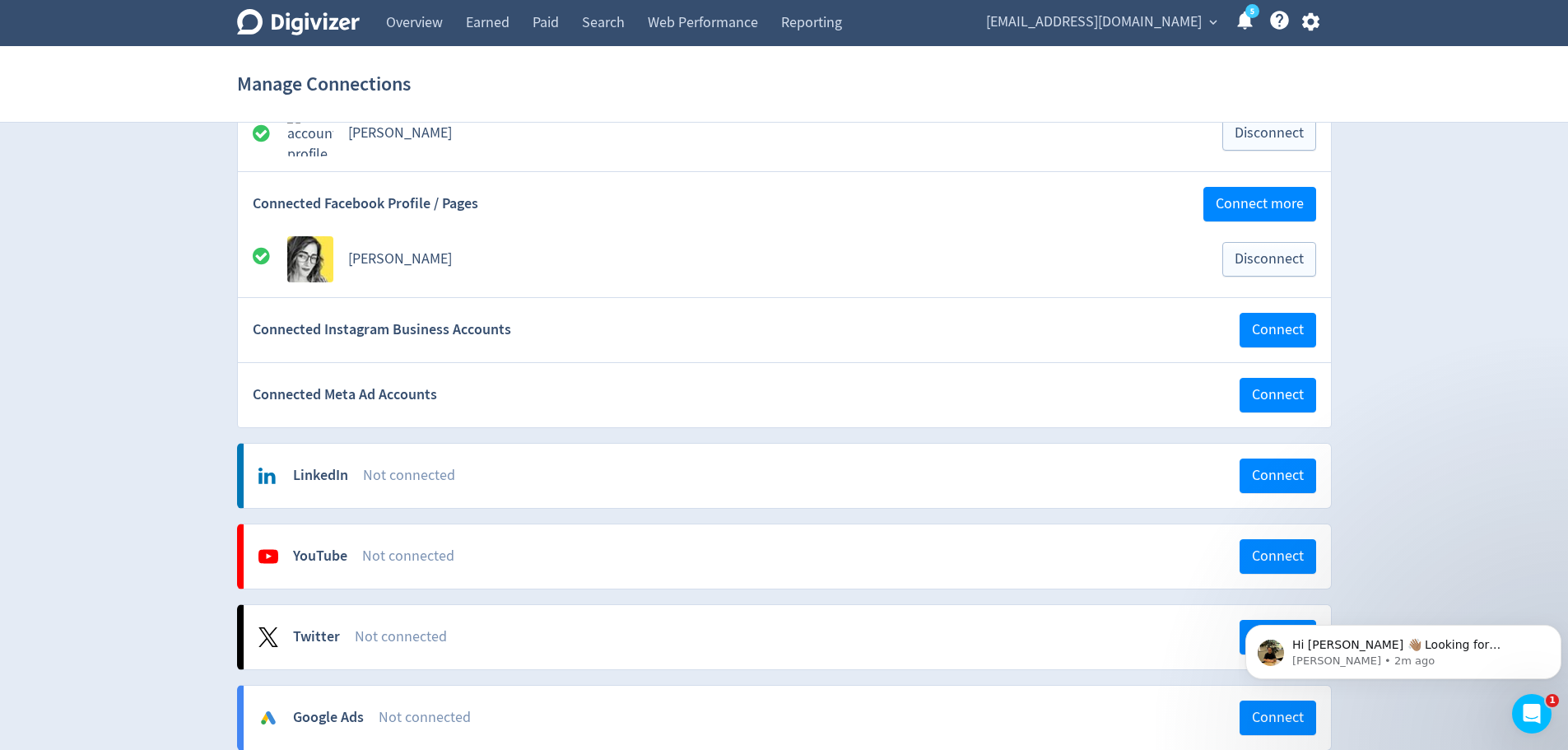
scroll to position [165, 0]
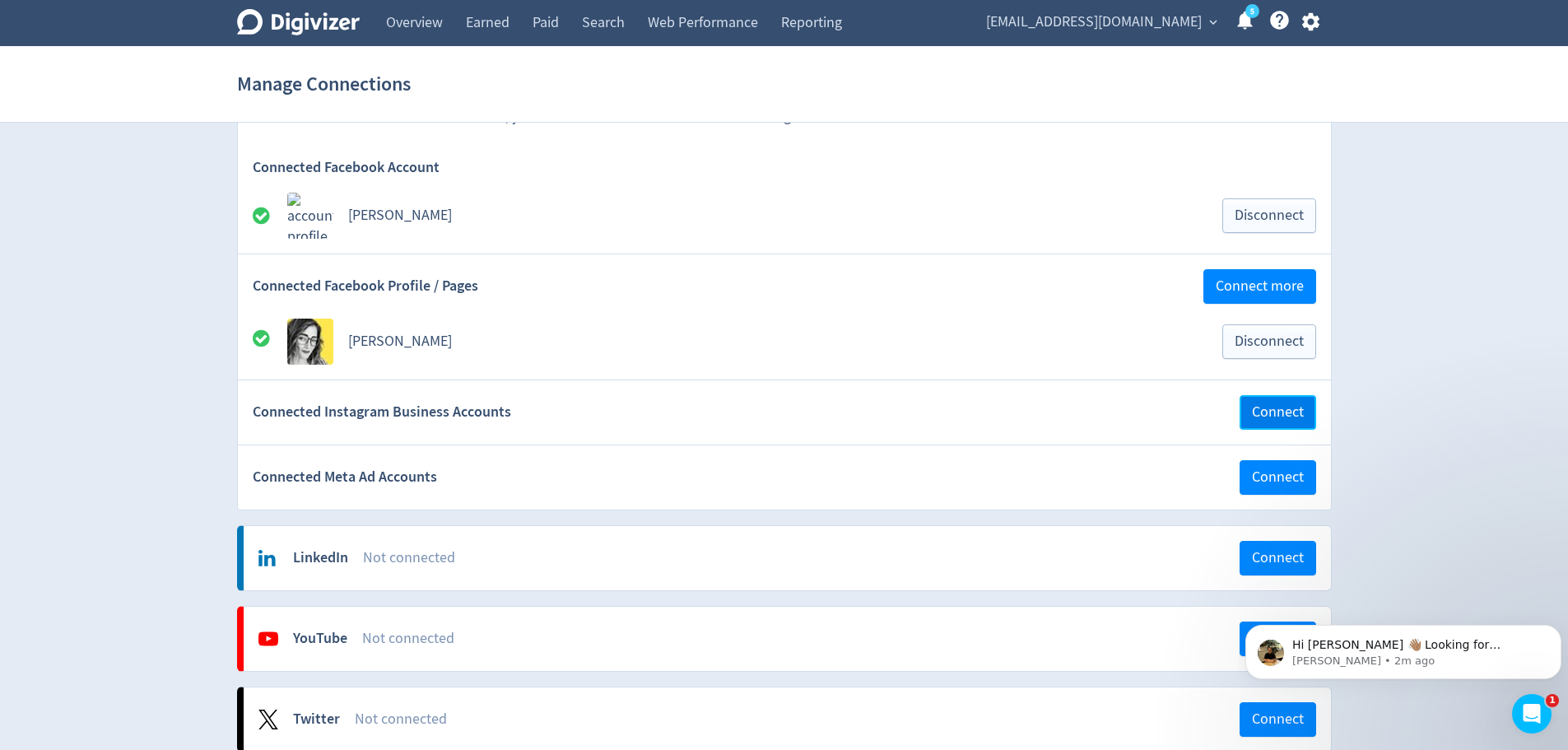
click at [1303, 420] on span "Connect" at bounding box center [1278, 412] width 52 height 15
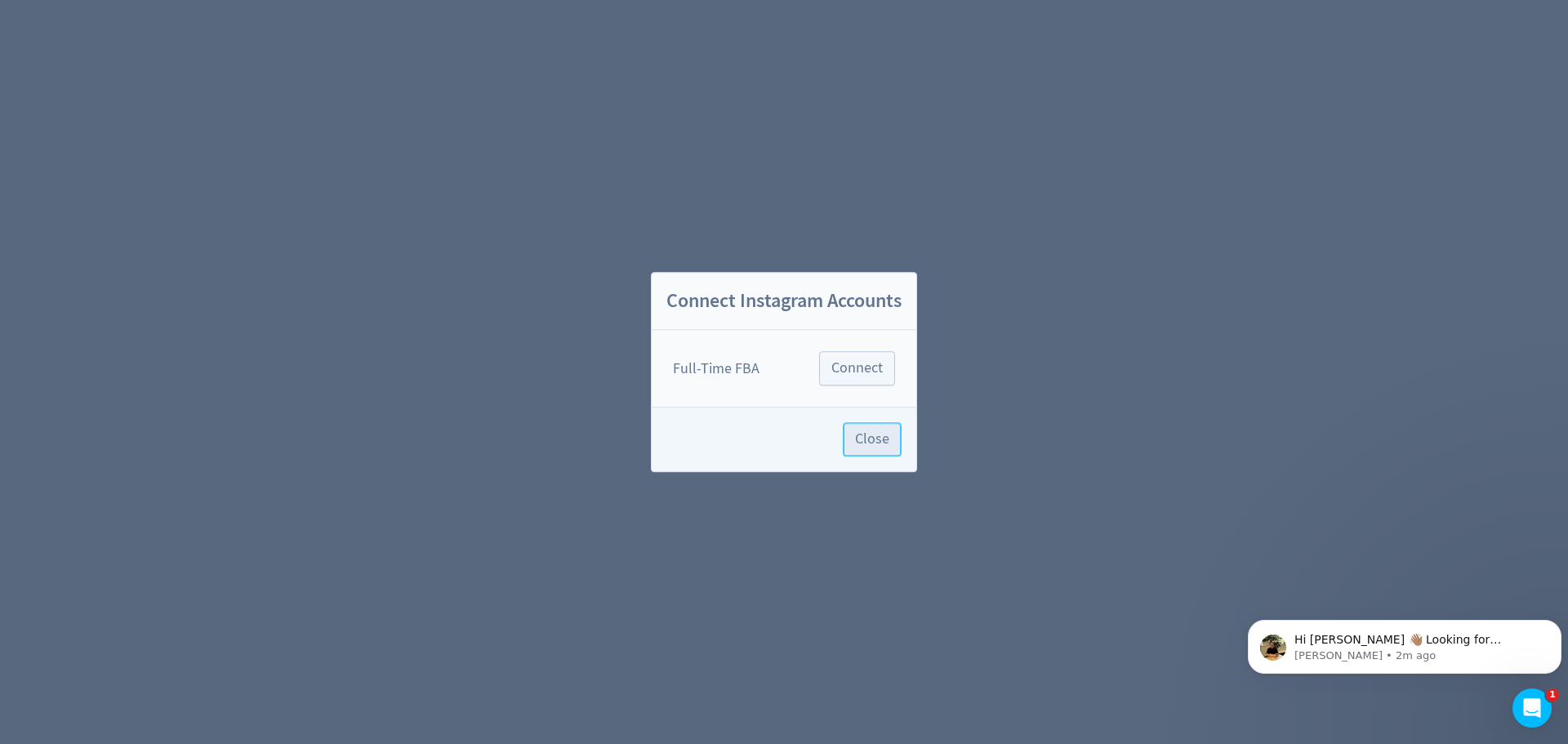
click at [871, 451] on button "Close" at bounding box center [872, 439] width 58 height 34
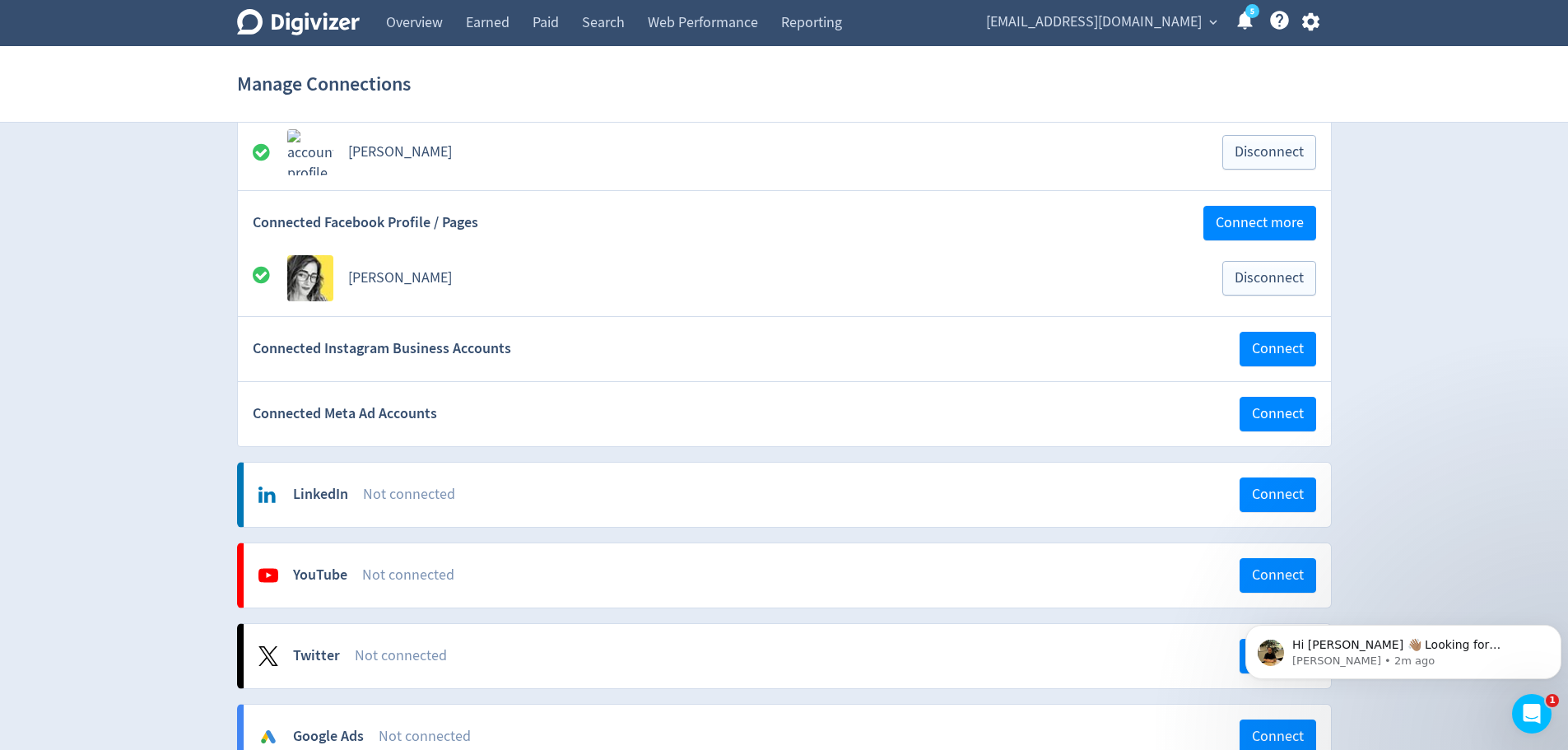
scroll to position [247, 0]
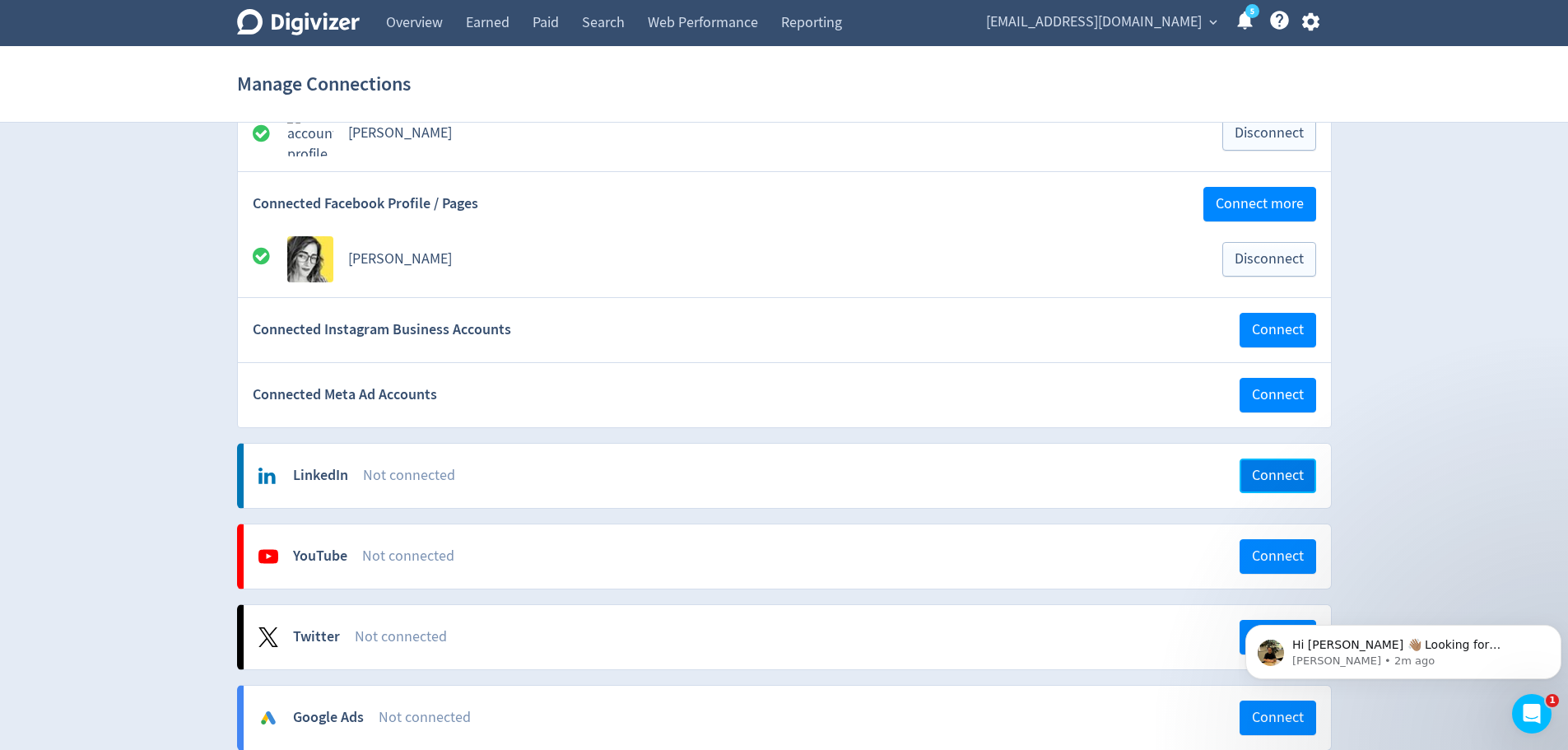
click at [1262, 492] on button "Connect" at bounding box center [1278, 475] width 76 height 34
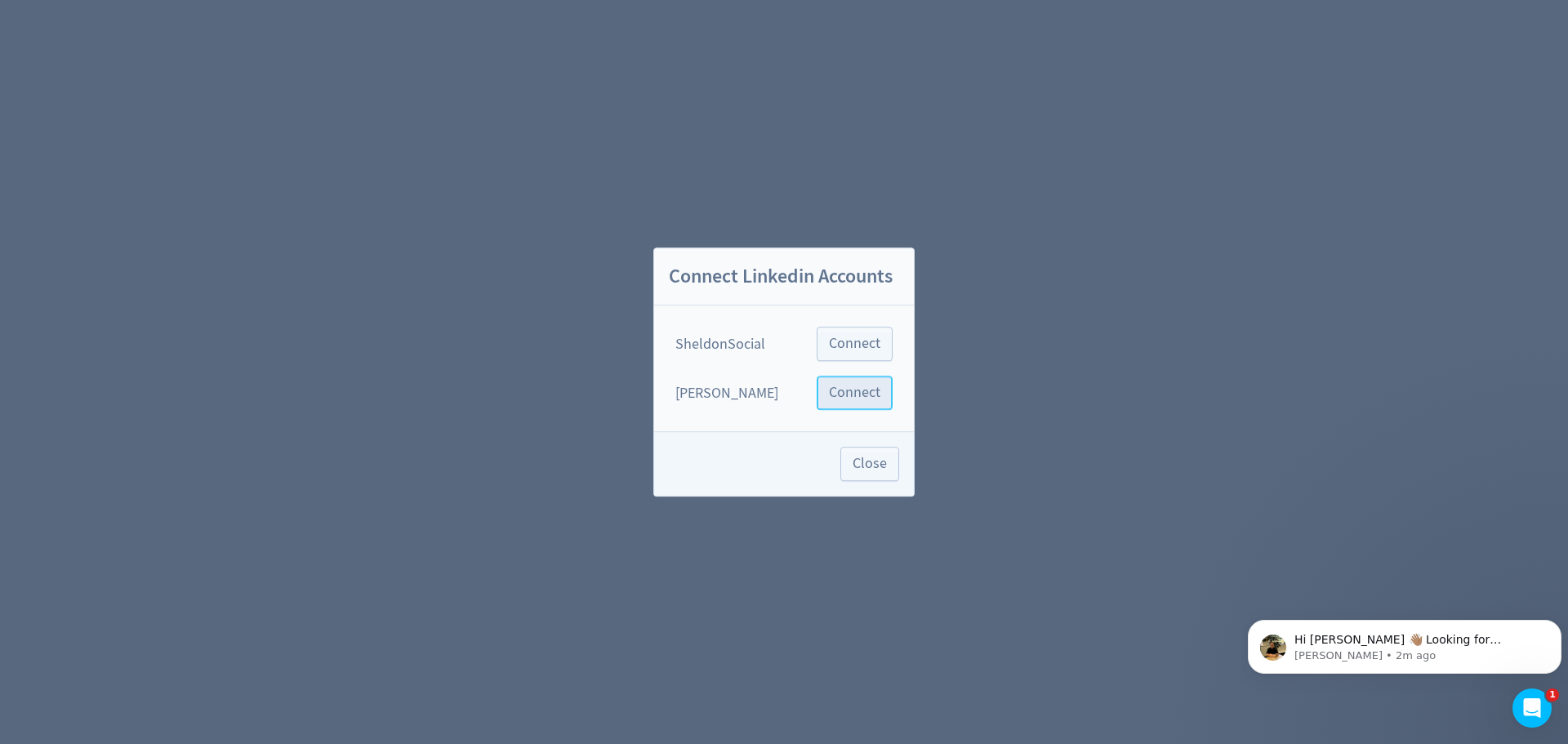
click at [857, 397] on span "Connect" at bounding box center [854, 392] width 52 height 15
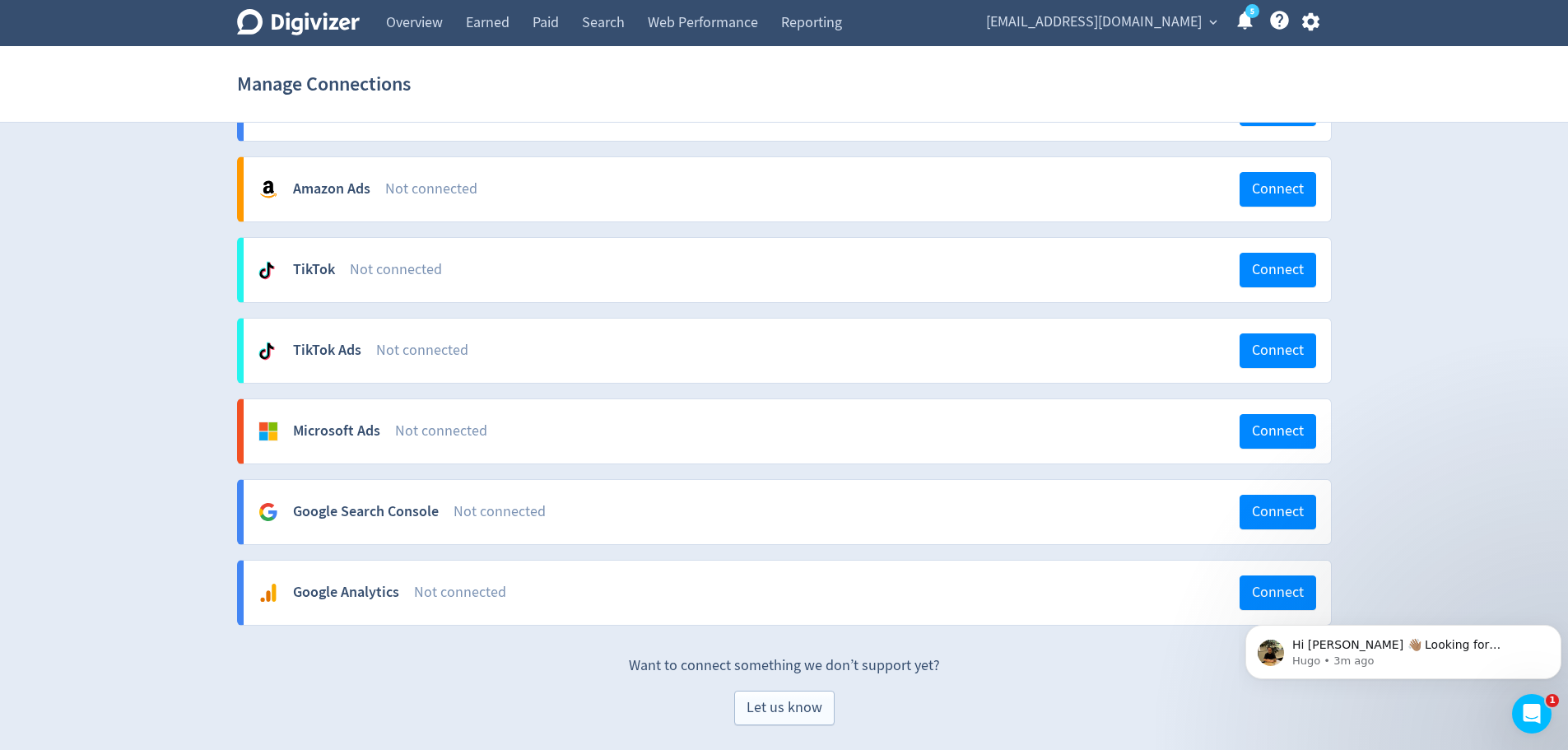
scroll to position [1161, 0]
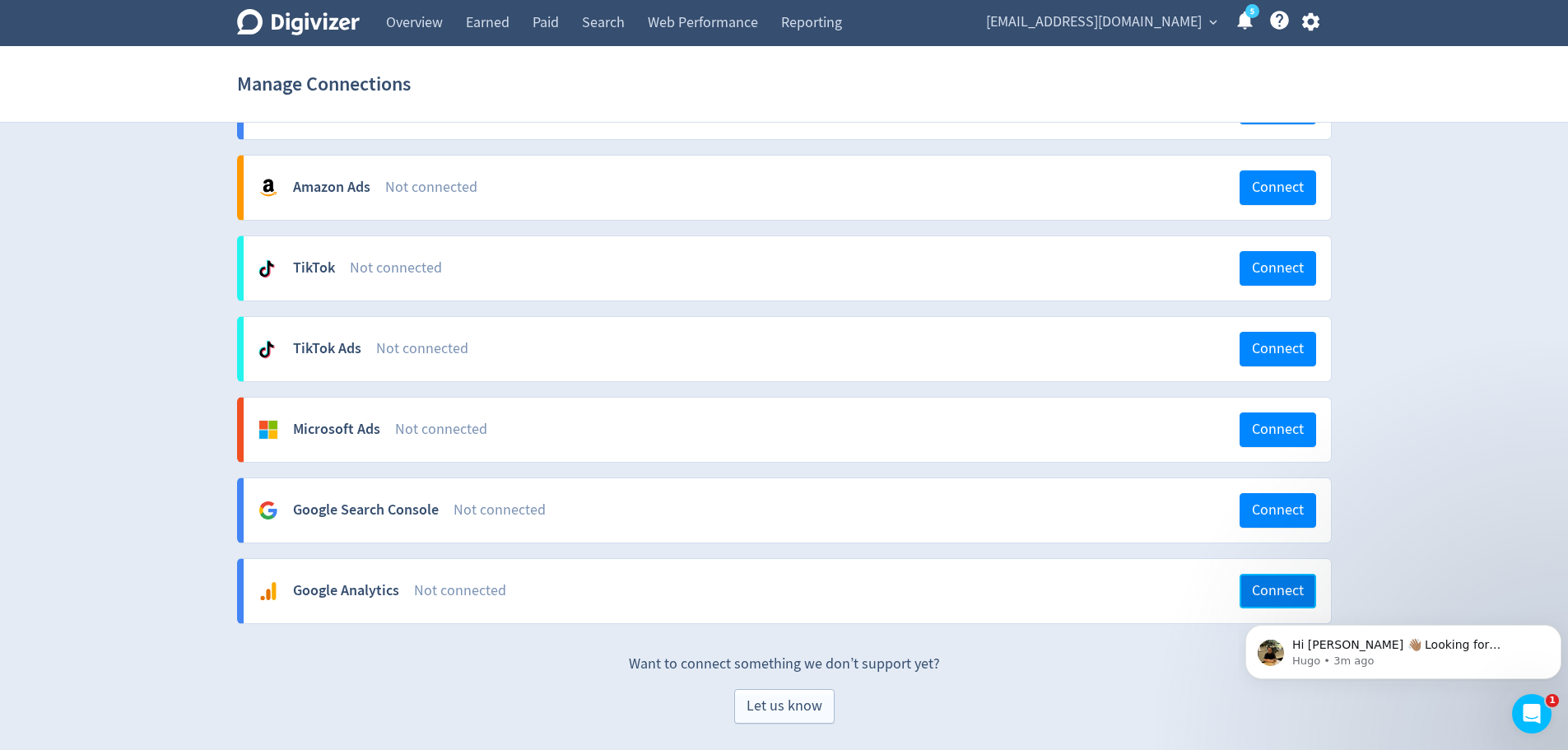
click at [1259, 583] on span "Connect" at bounding box center [1278, 590] width 52 height 15
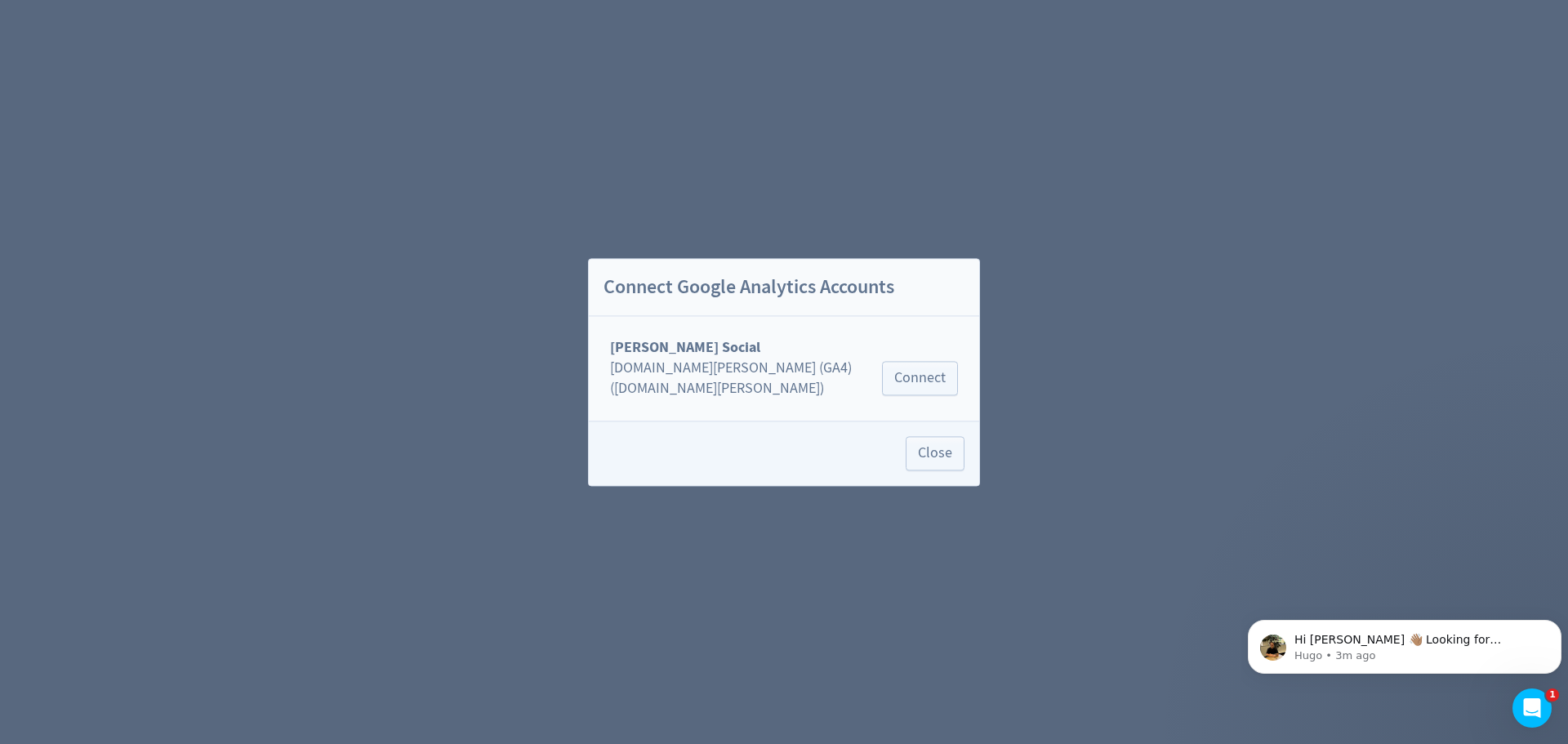
click at [932, 398] on div "[DOMAIN_NAME][PERSON_NAME] (GA4) ([DOMAIN_NAME][PERSON_NAME]) Connect" at bounding box center [784, 385] width 377 height 55
click at [932, 393] on button "Connect" at bounding box center [920, 378] width 76 height 34
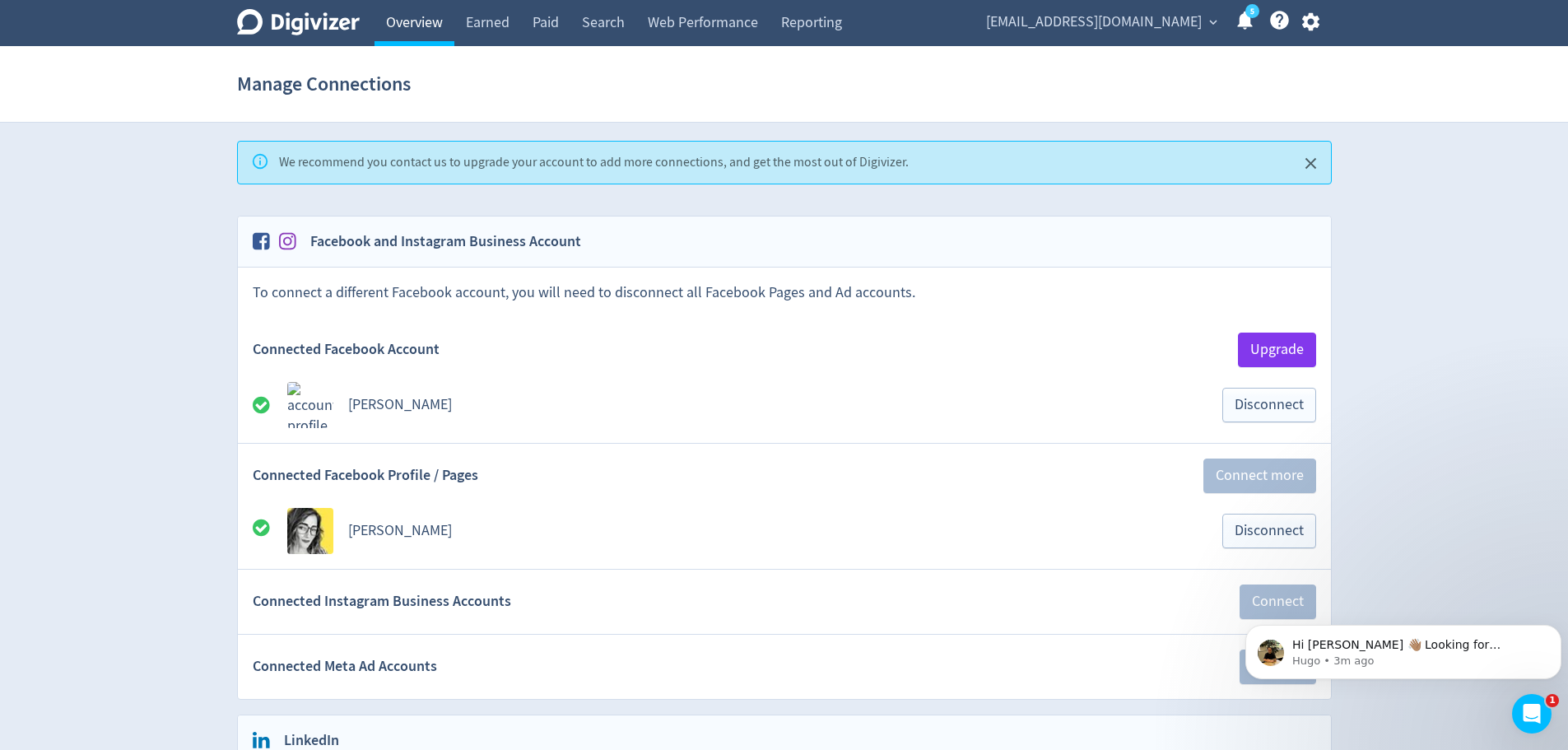
click at [404, 10] on link "Overview" at bounding box center [414, 23] width 79 height 46
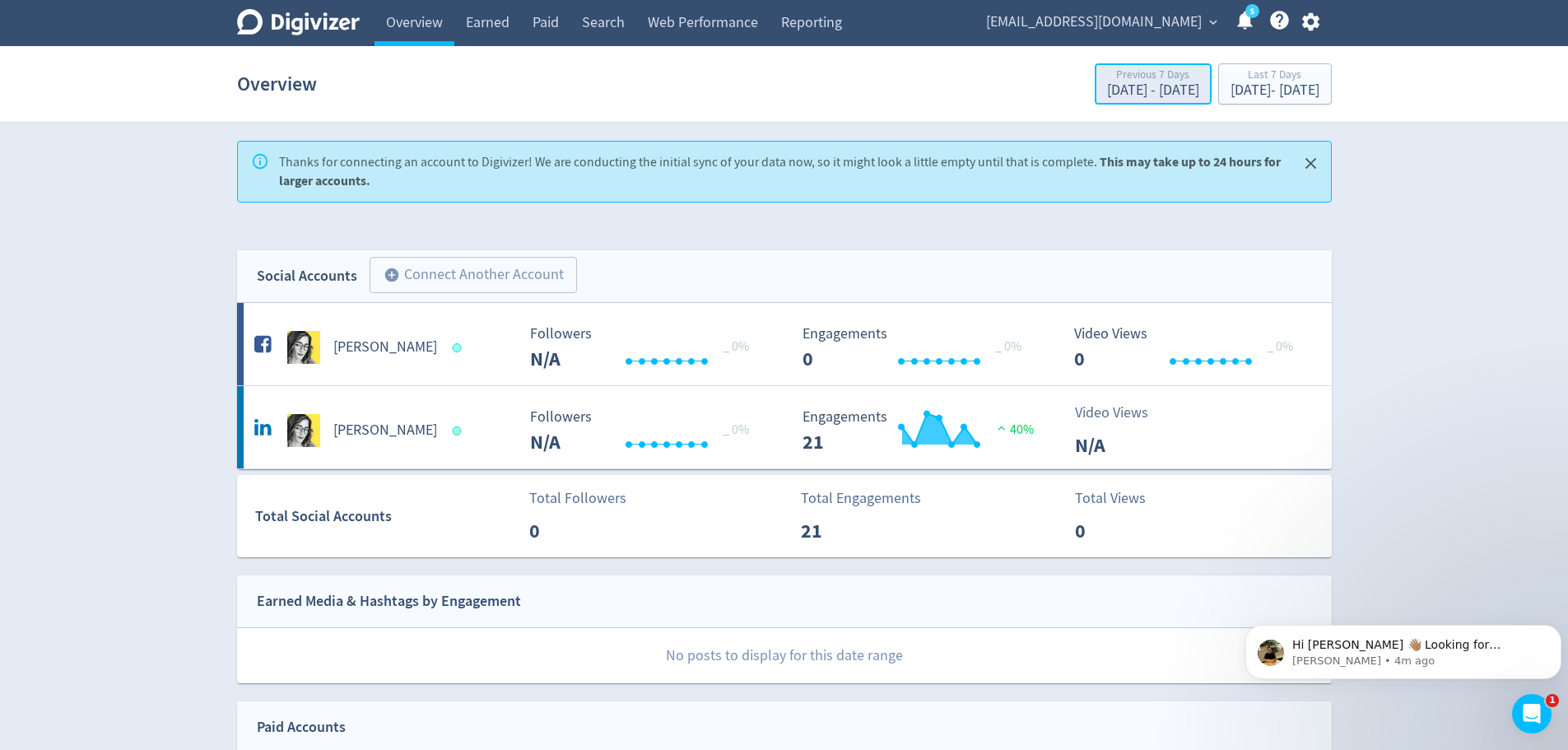
click at [1107, 84] on div "[DATE] - [DATE]" at bounding box center [1153, 90] width 92 height 15
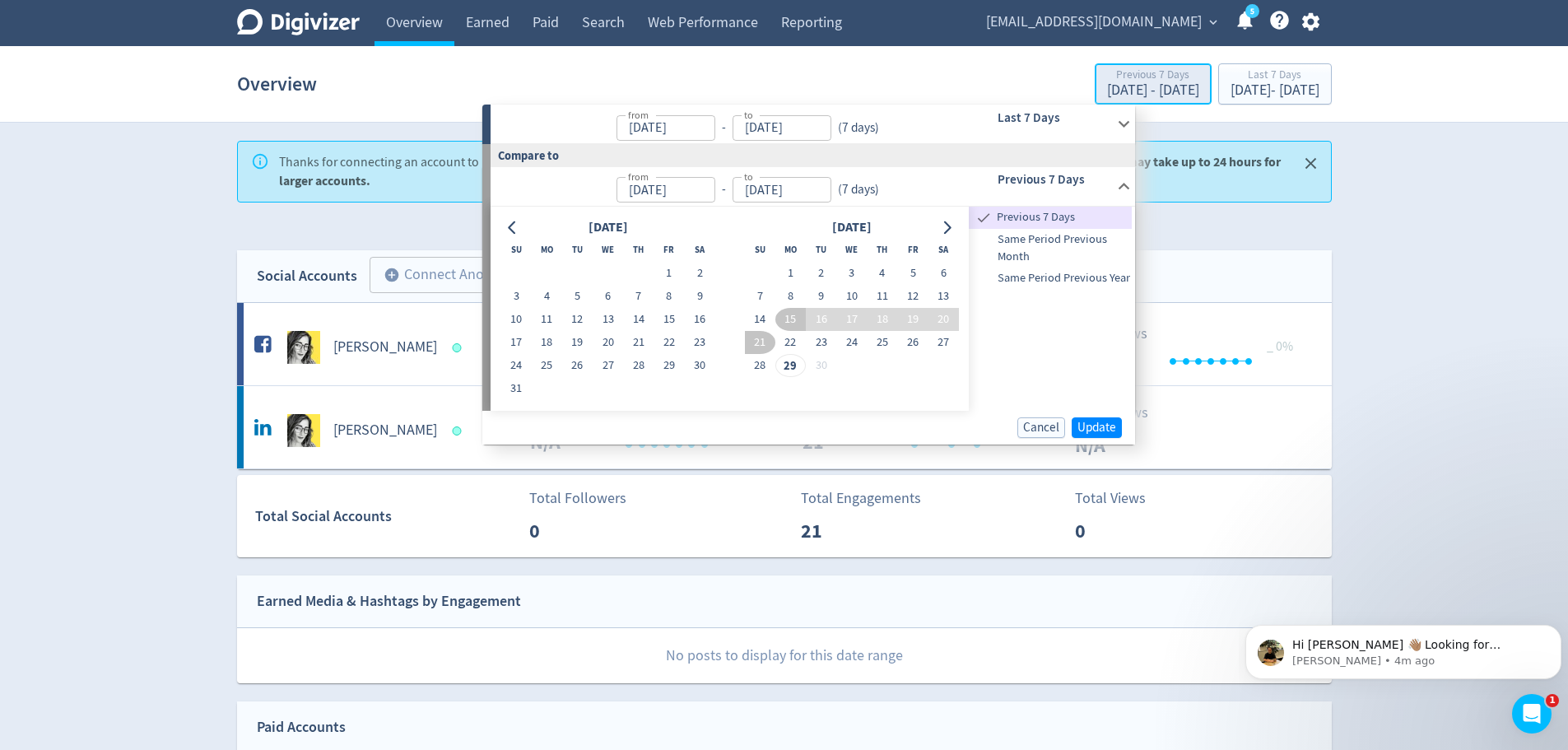
type input "[DATE]"
click at [1130, 116] on icon at bounding box center [1124, 124] width 23 height 23
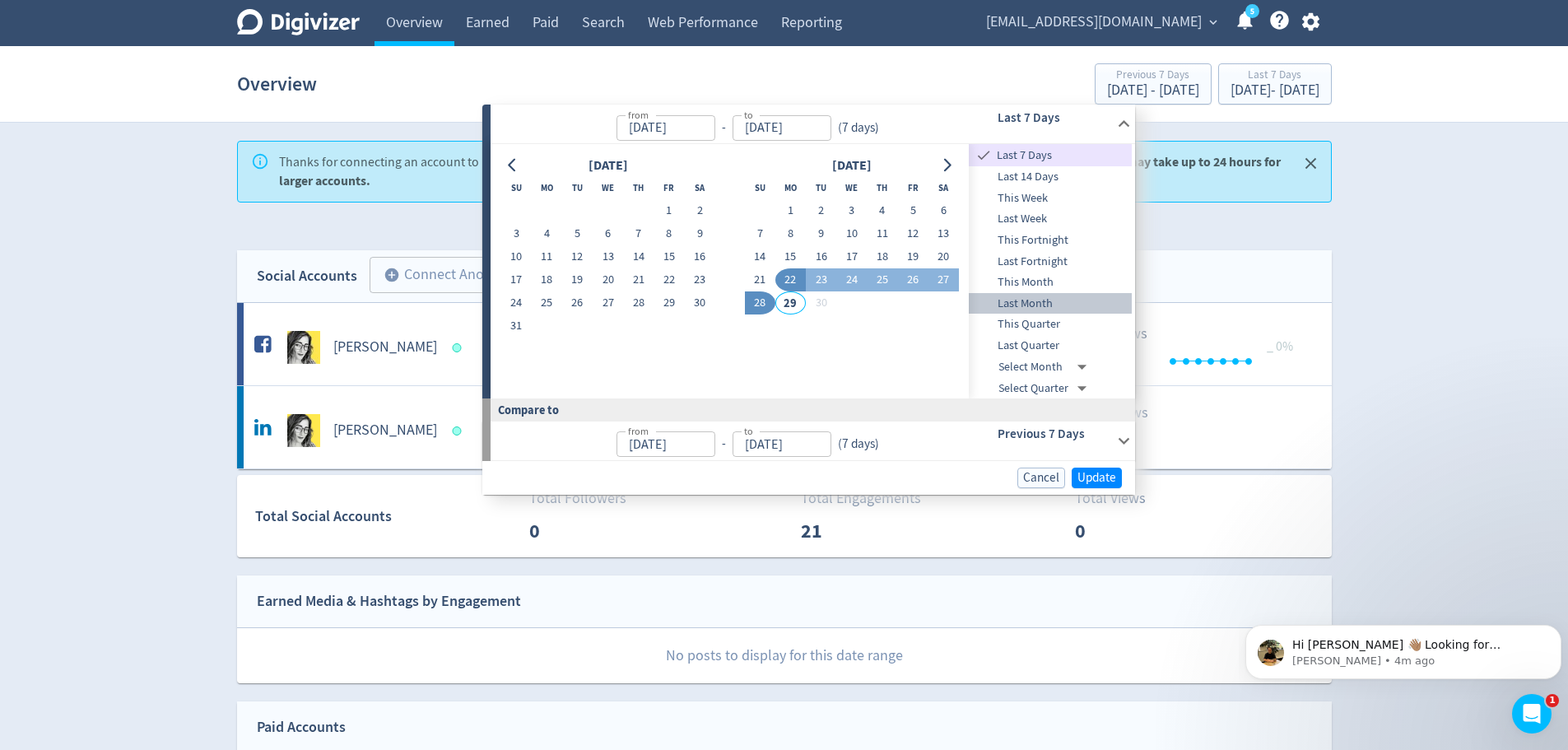
click at [1027, 301] on span "Last Month" at bounding box center [1050, 304] width 163 height 18
type input "[DATE]"
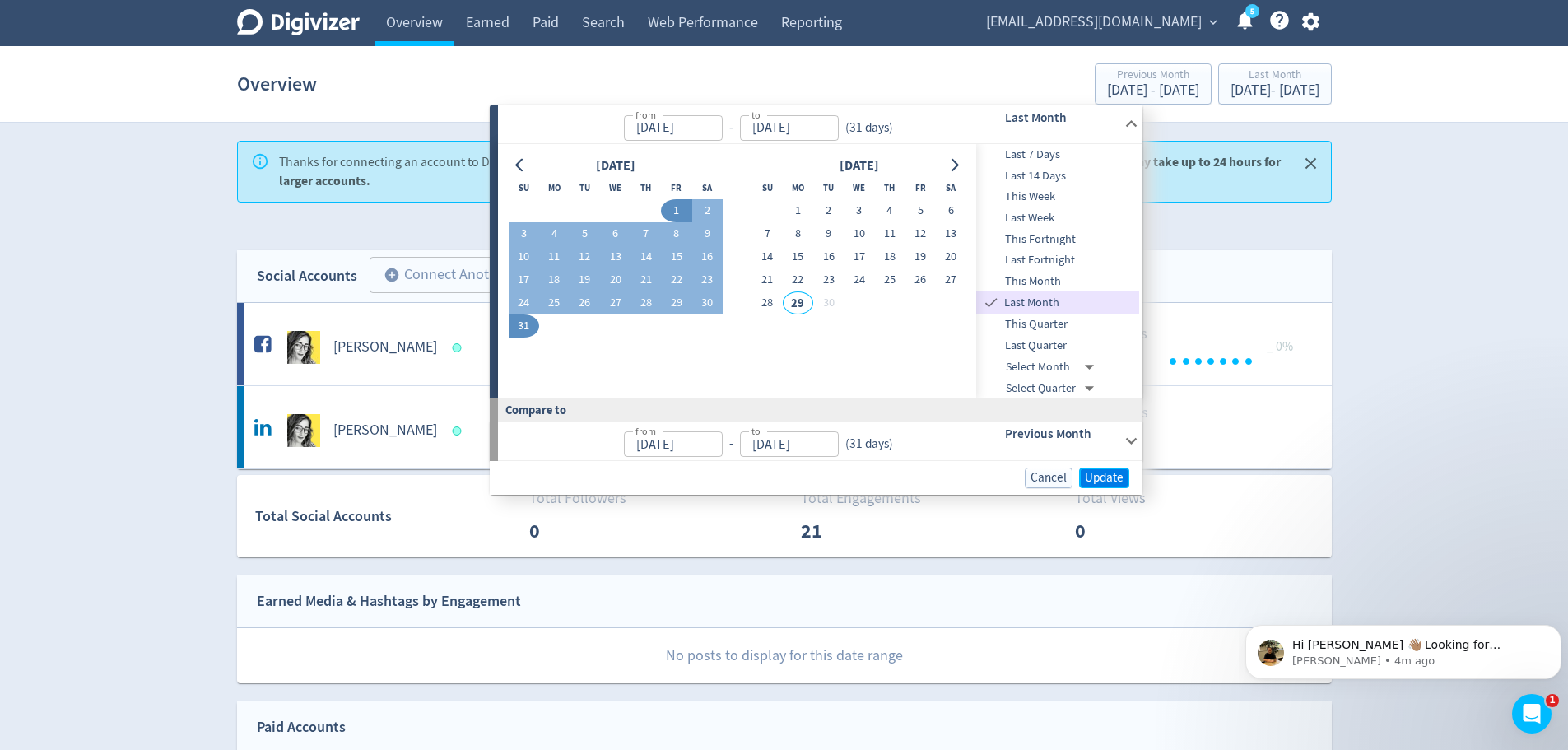
click at [1106, 472] on span "Update" at bounding box center [1103, 477] width 38 height 13
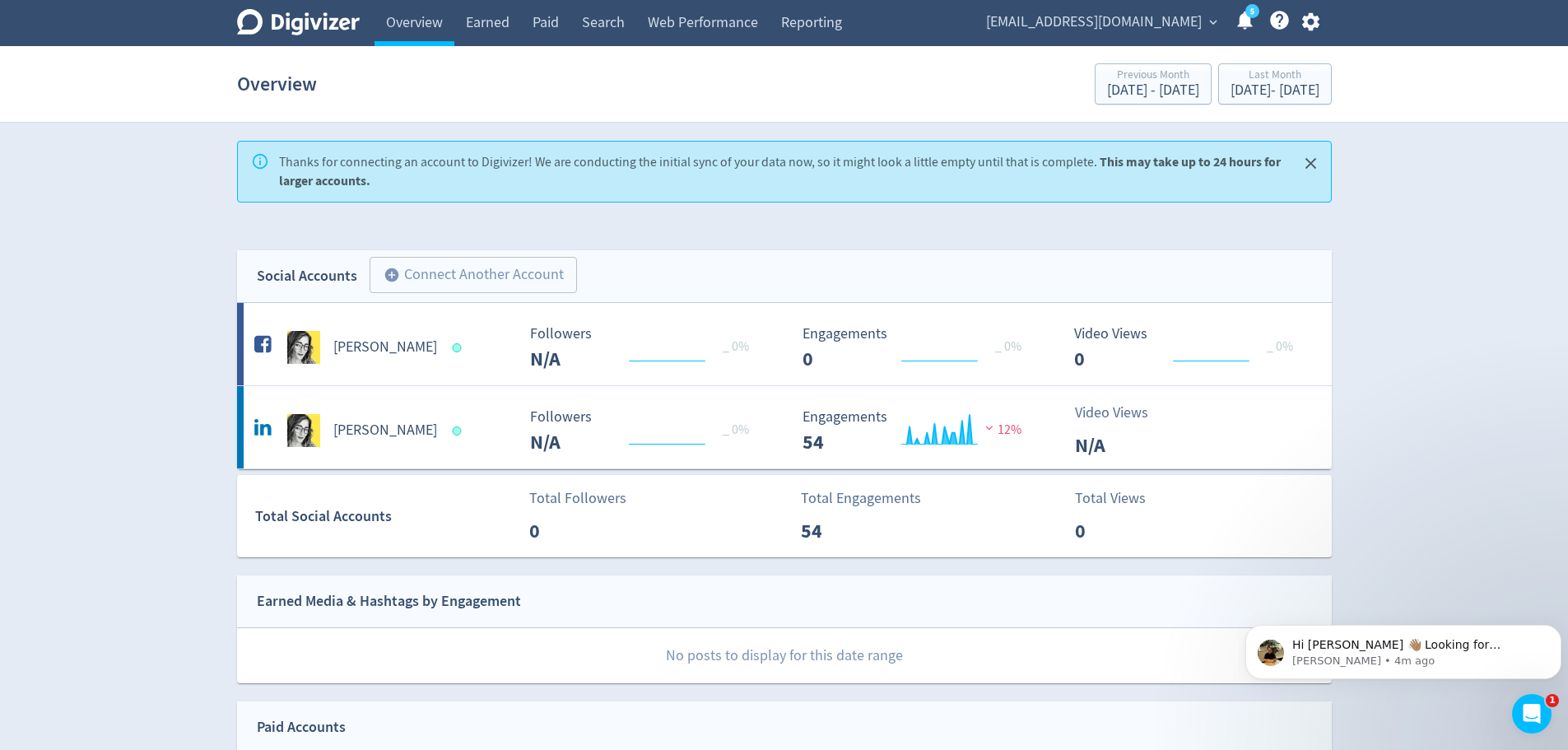
click at [1418, 258] on div "Digivizer Logo [PERSON_NAME] Logo Overview Earned Paid Search Web Performance R…" at bounding box center [784, 668] width 1568 height 1335
click at [438, 535] on div "Total Social Accounts Total Followers 0 Total Engagements 54 Total Views 0" at bounding box center [791, 516] width 1094 height 82
click at [292, 25] on icon at bounding box center [298, 22] width 123 height 26
click at [310, 28] on icon "Digivizer Logo" at bounding box center [298, 22] width 123 height 26
click at [474, 26] on link "Earned" at bounding box center [487, 23] width 67 height 46
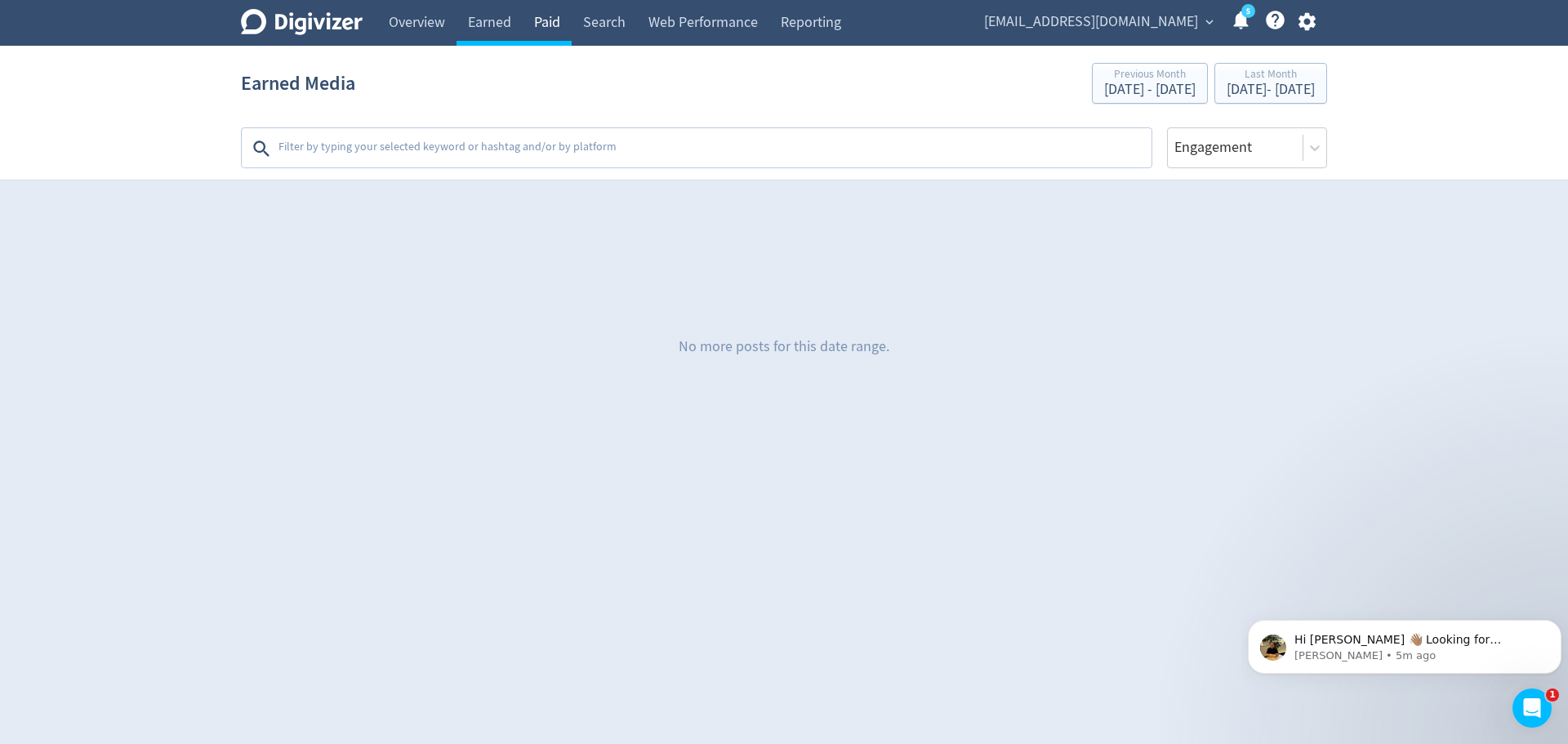
click at [545, 20] on link "Paid" at bounding box center [547, 22] width 49 height 46
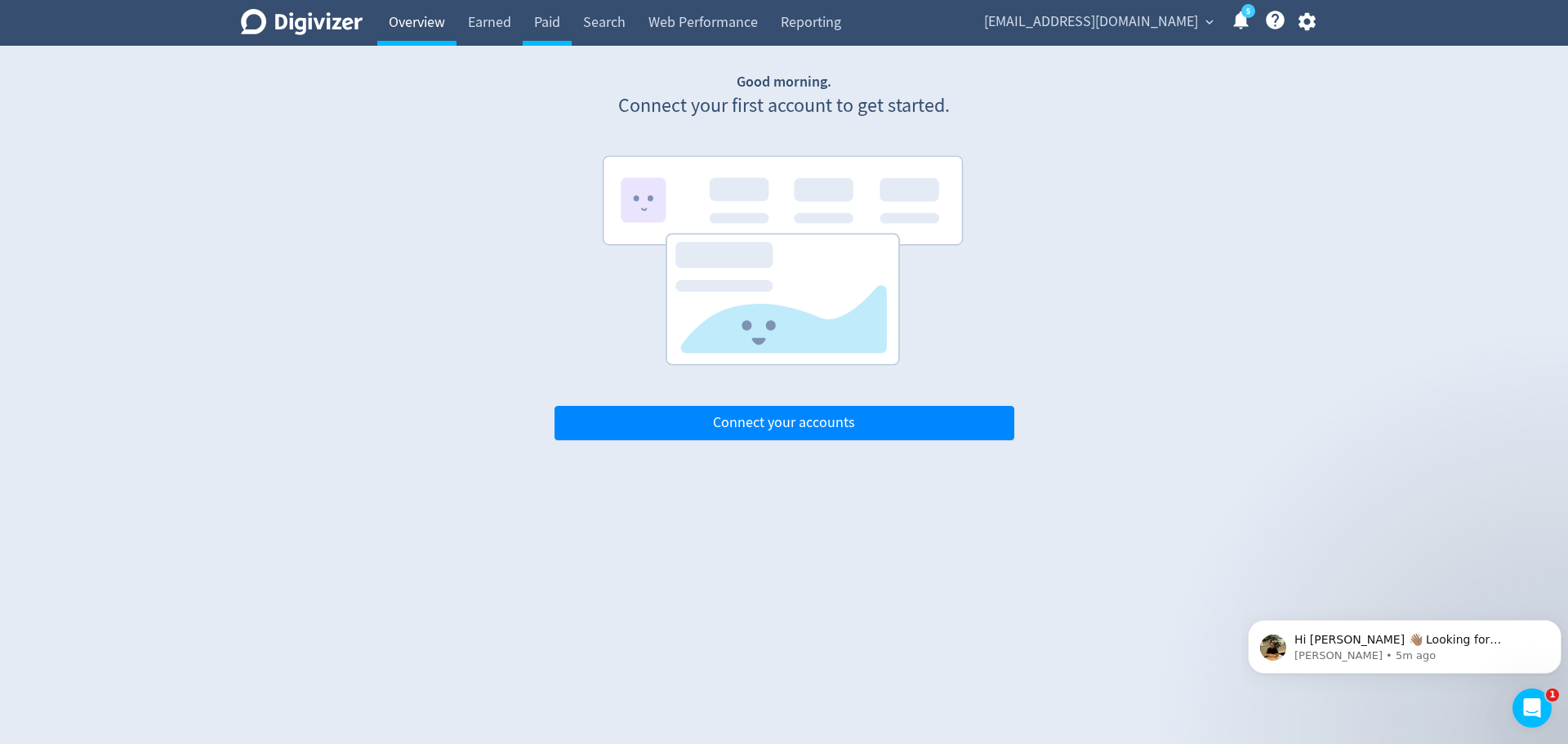
click at [395, 31] on link "Overview" at bounding box center [416, 22] width 79 height 46
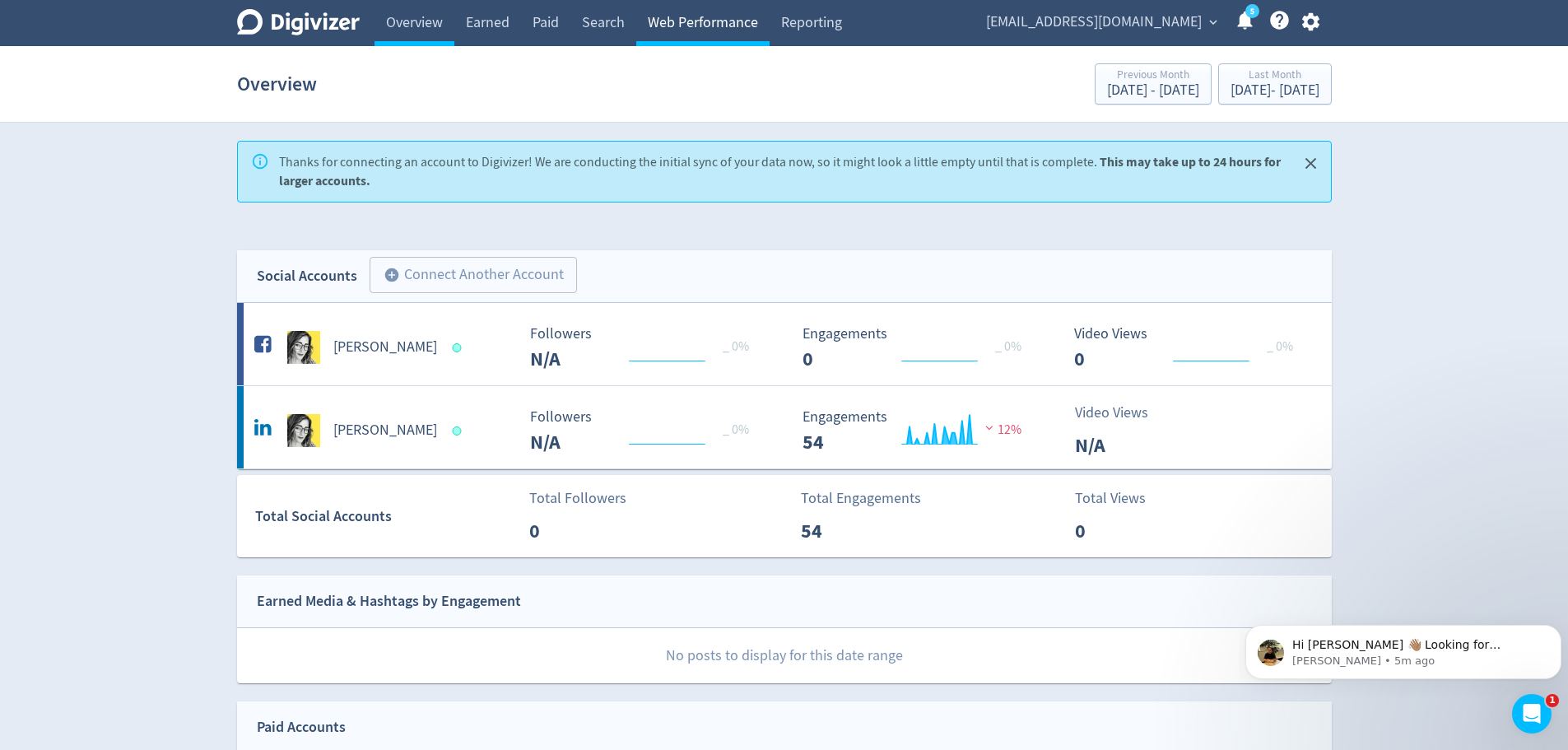
click at [676, 29] on link "Web Performance" at bounding box center [703, 23] width 133 height 46
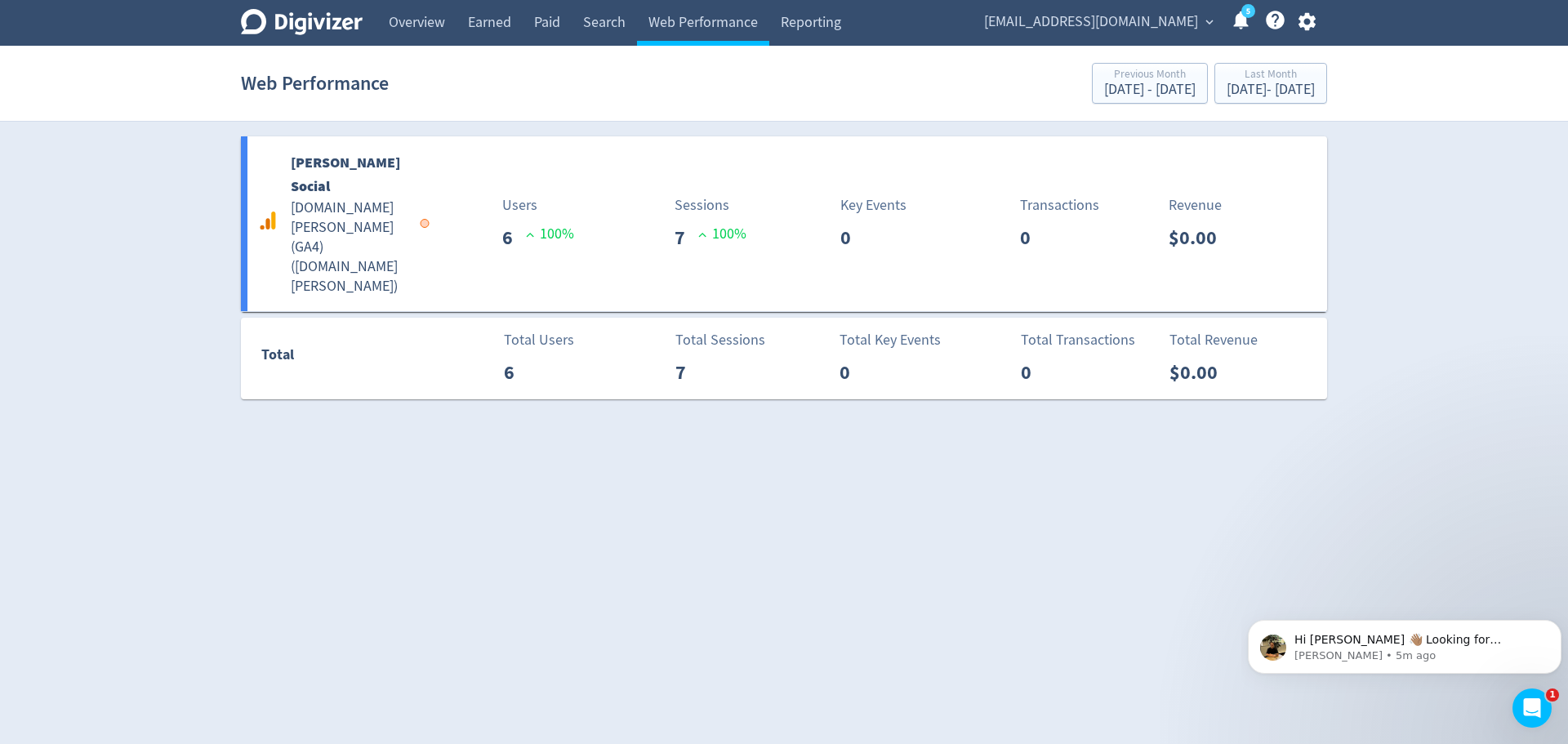
click at [259, 27] on icon "Digivizer Logo" at bounding box center [302, 21] width 122 height 26
